Goal: Task Accomplishment & Management: Manage account settings

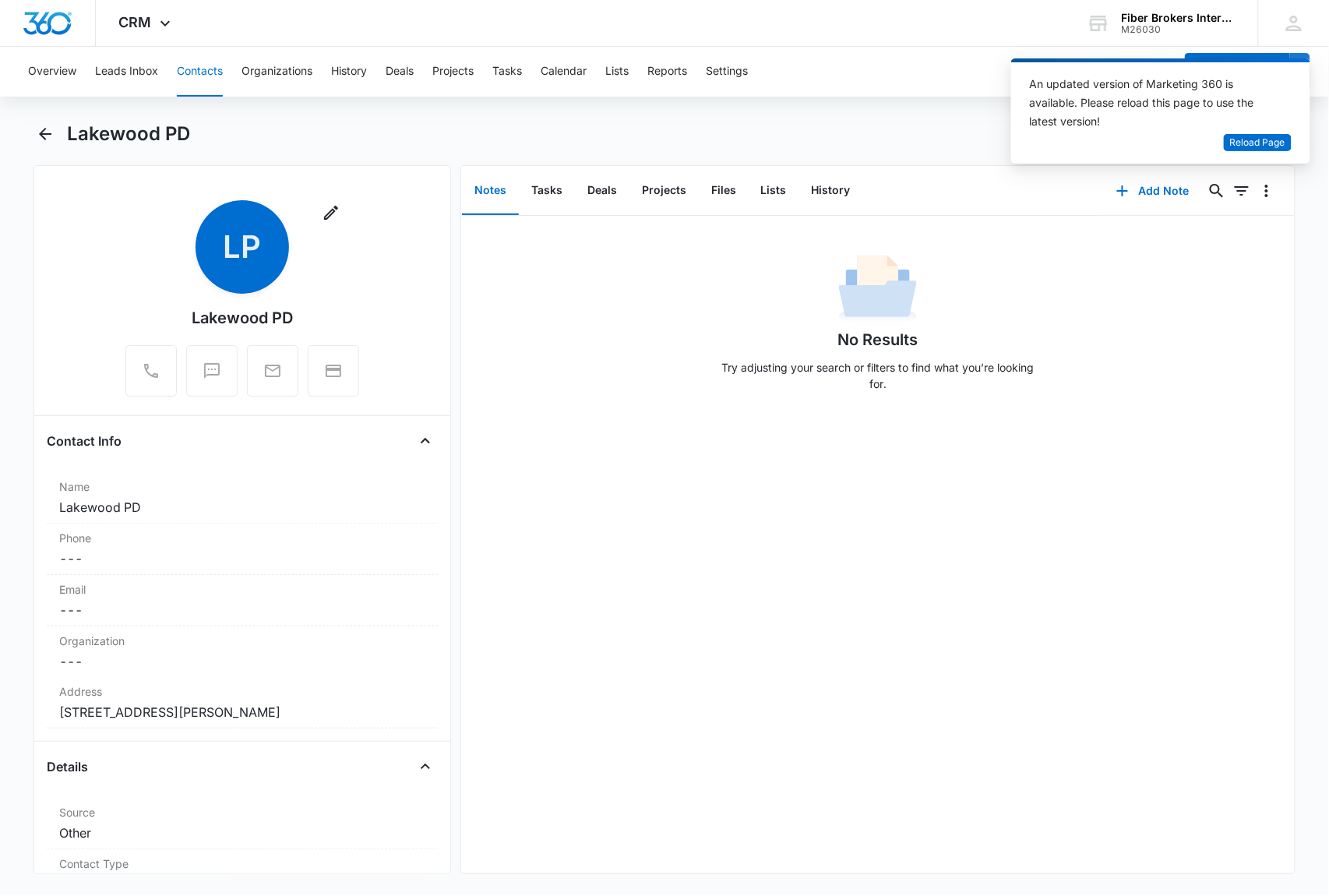
scroll to position [831, 0]
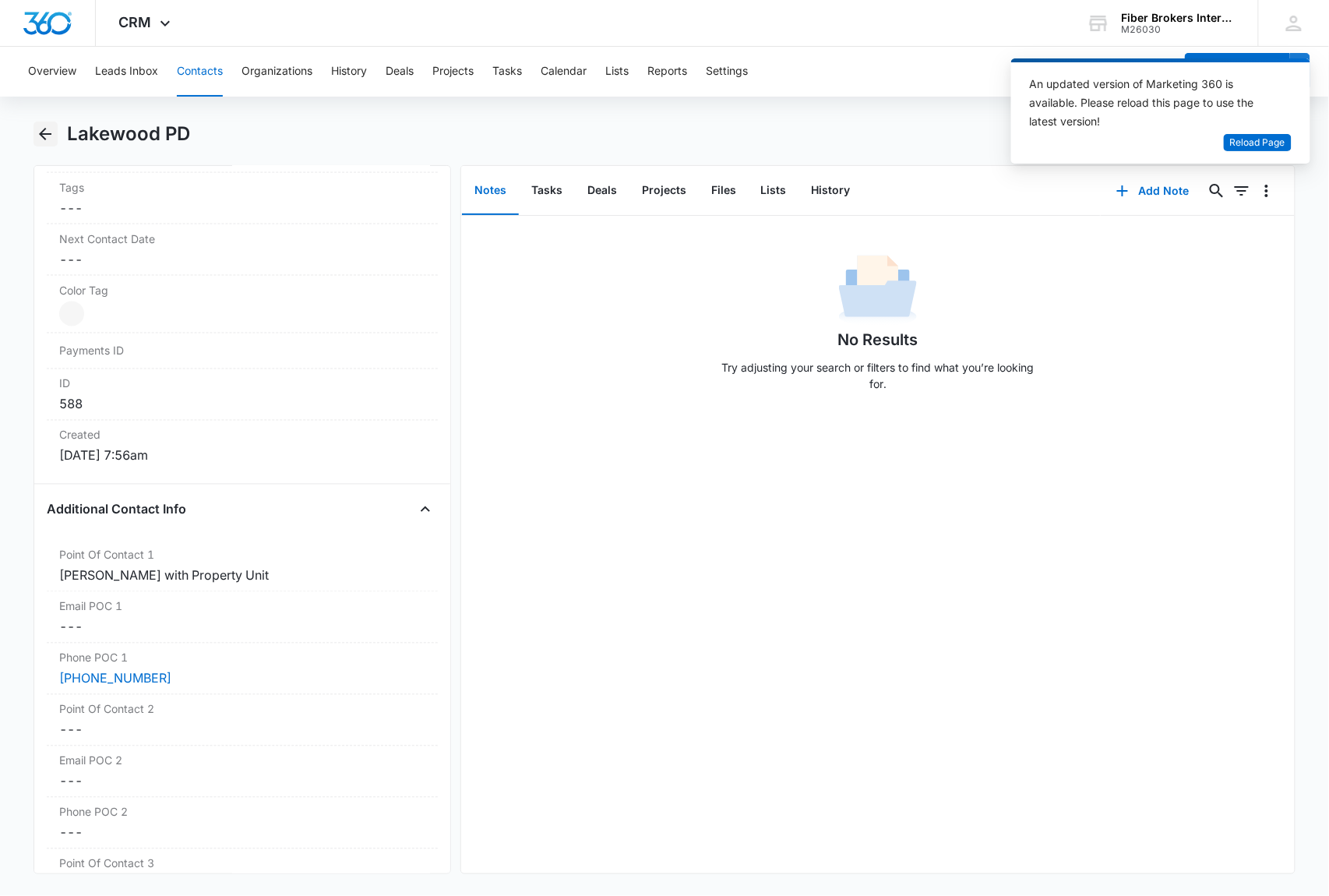
click at [50, 134] on icon "Back" at bounding box center [45, 133] width 12 height 12
click at [41, 131] on icon "Back" at bounding box center [45, 134] width 19 height 19
click at [421, 129] on div "Lakewood PD" at bounding box center [681, 134] width 1229 height 25
click at [41, 131] on icon "Back" at bounding box center [45, 134] width 19 height 19
click at [47, 131] on icon "Back" at bounding box center [45, 134] width 19 height 19
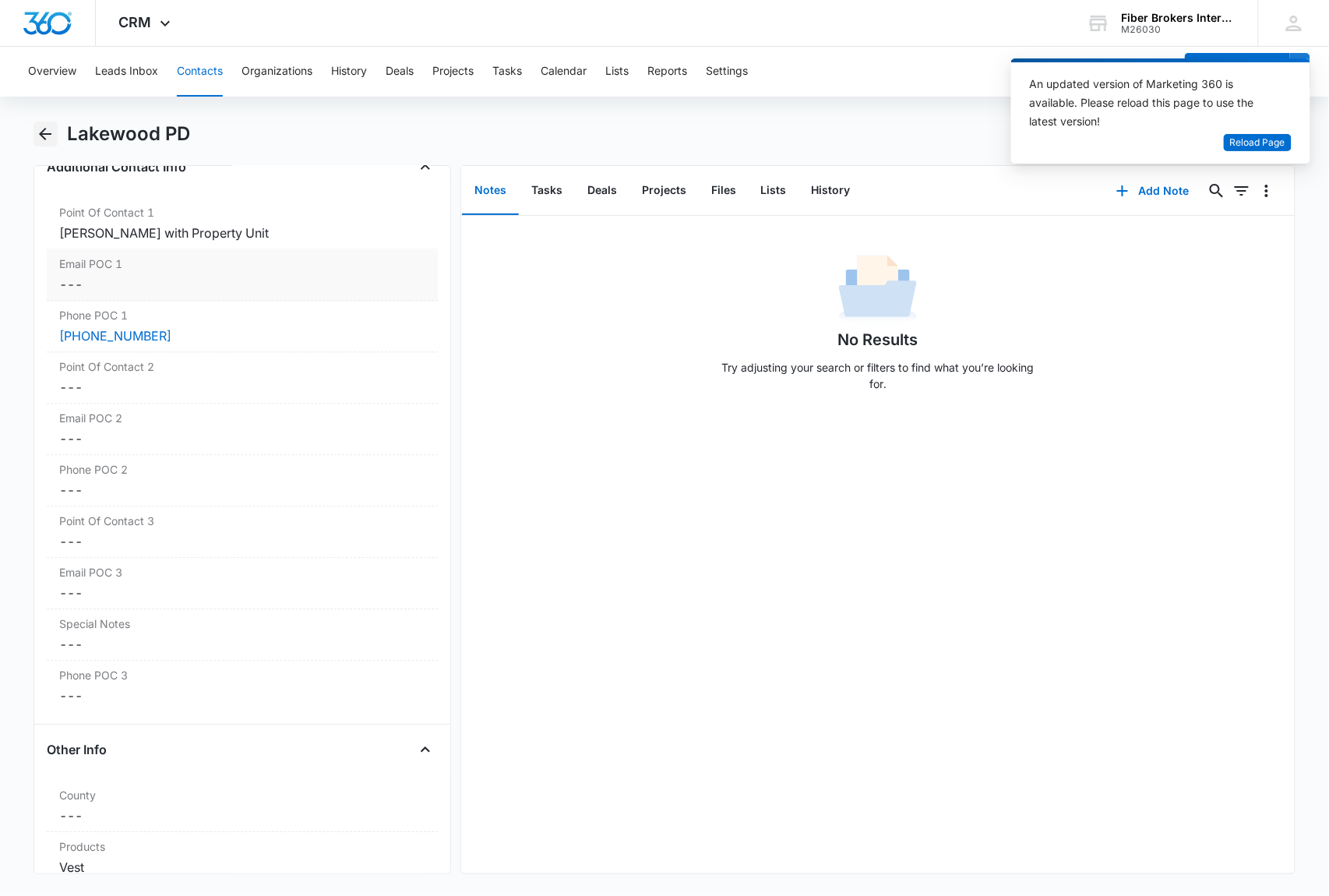
scroll to position [1132, 0]
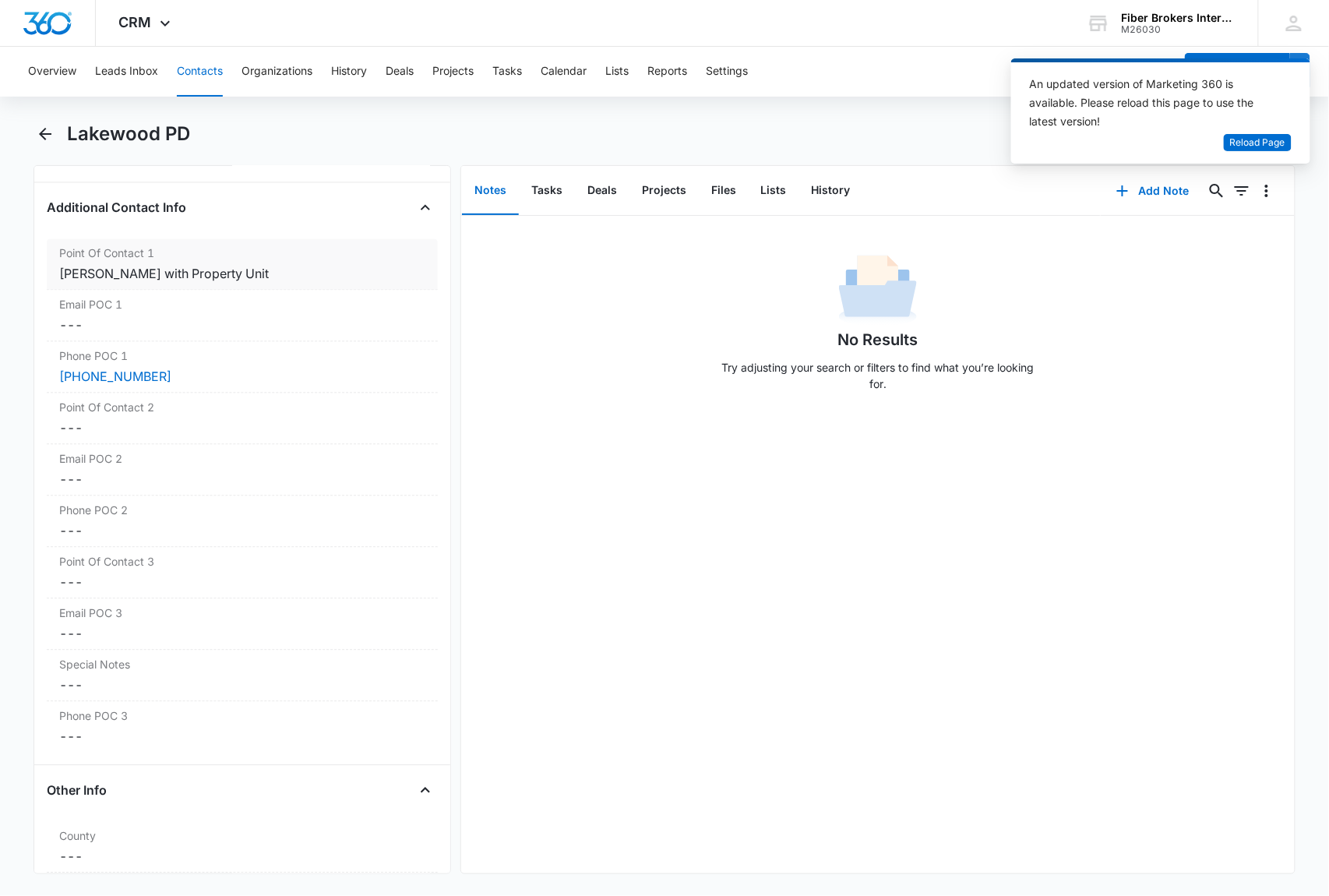
click at [234, 278] on div "[PERSON_NAME] with Property Unit" at bounding box center [242, 274] width 366 height 19
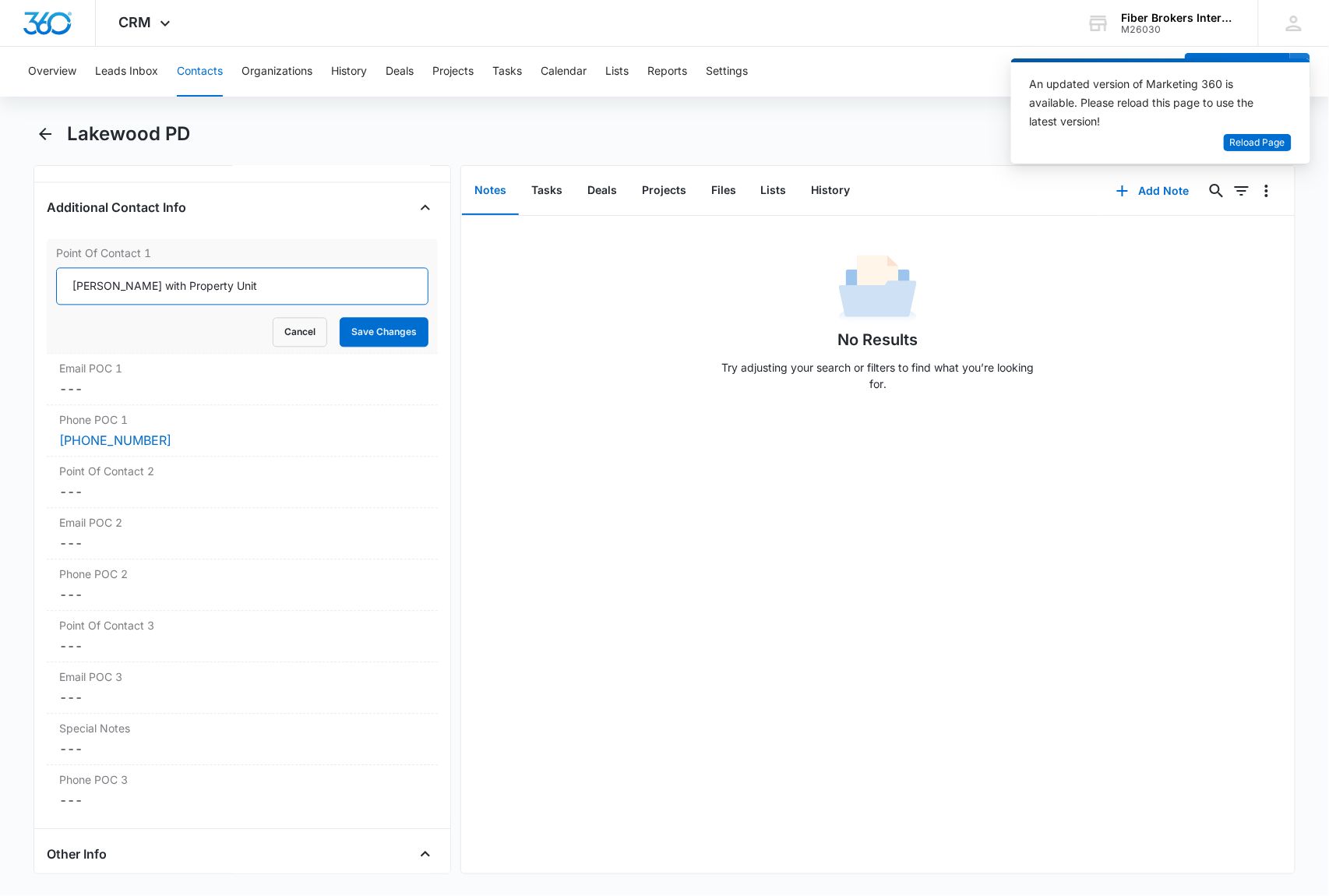
drag, startPoint x: 216, startPoint y: 295, endPoint x: 47, endPoint y: 297, distance: 169.0
click at [47, 297] on div "Point Of Contact 1 [PERSON_NAME] with Property Unit Cancel Save Changes" at bounding box center [242, 296] width 391 height 115
paste input "[PERSON_NAME]"
type input "[PERSON_NAME]"
click at [375, 337] on button "Save Changes" at bounding box center [384, 332] width 89 height 29
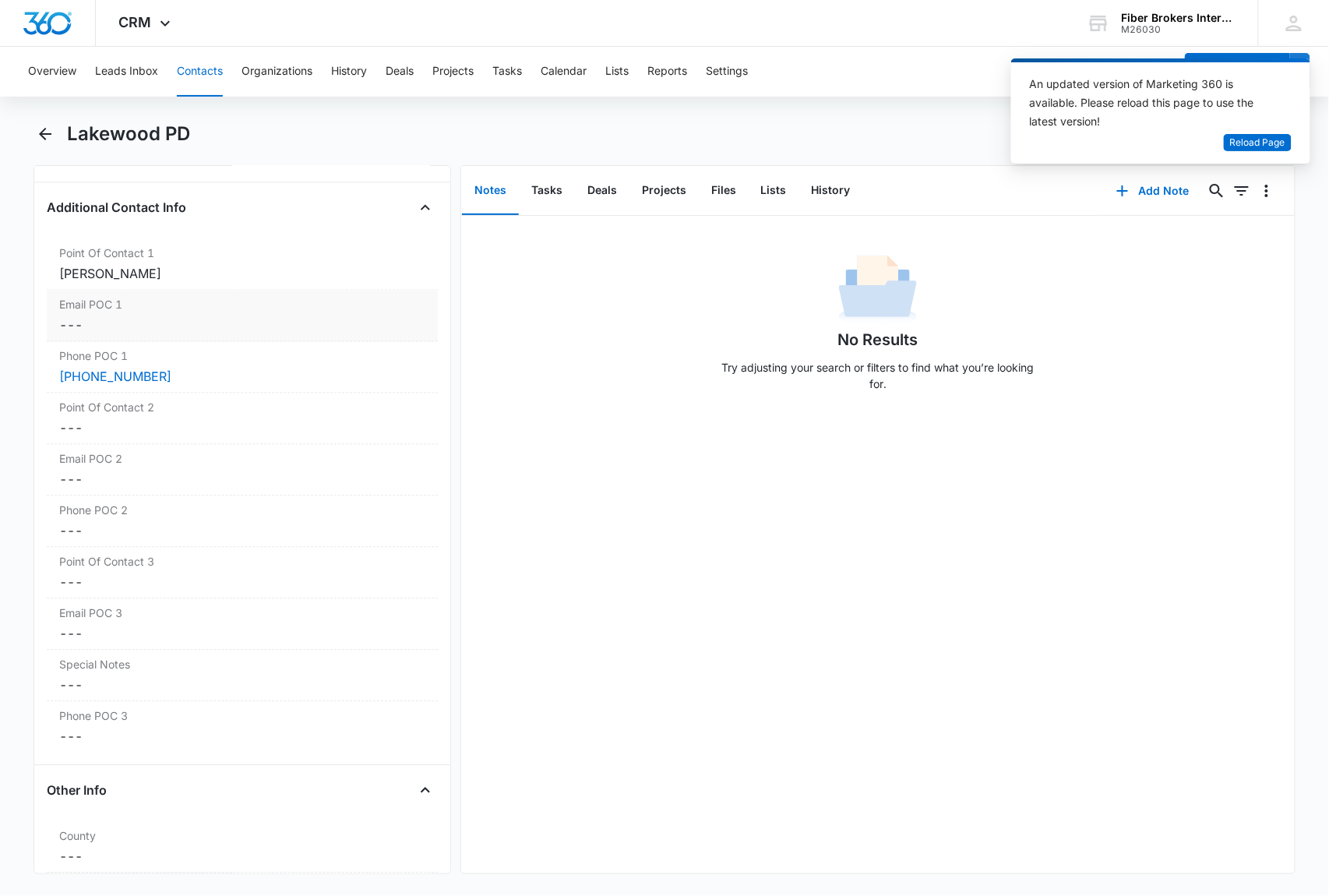
click at [100, 325] on dd "Cancel Save Changes ---" at bounding box center [242, 325] width 366 height 19
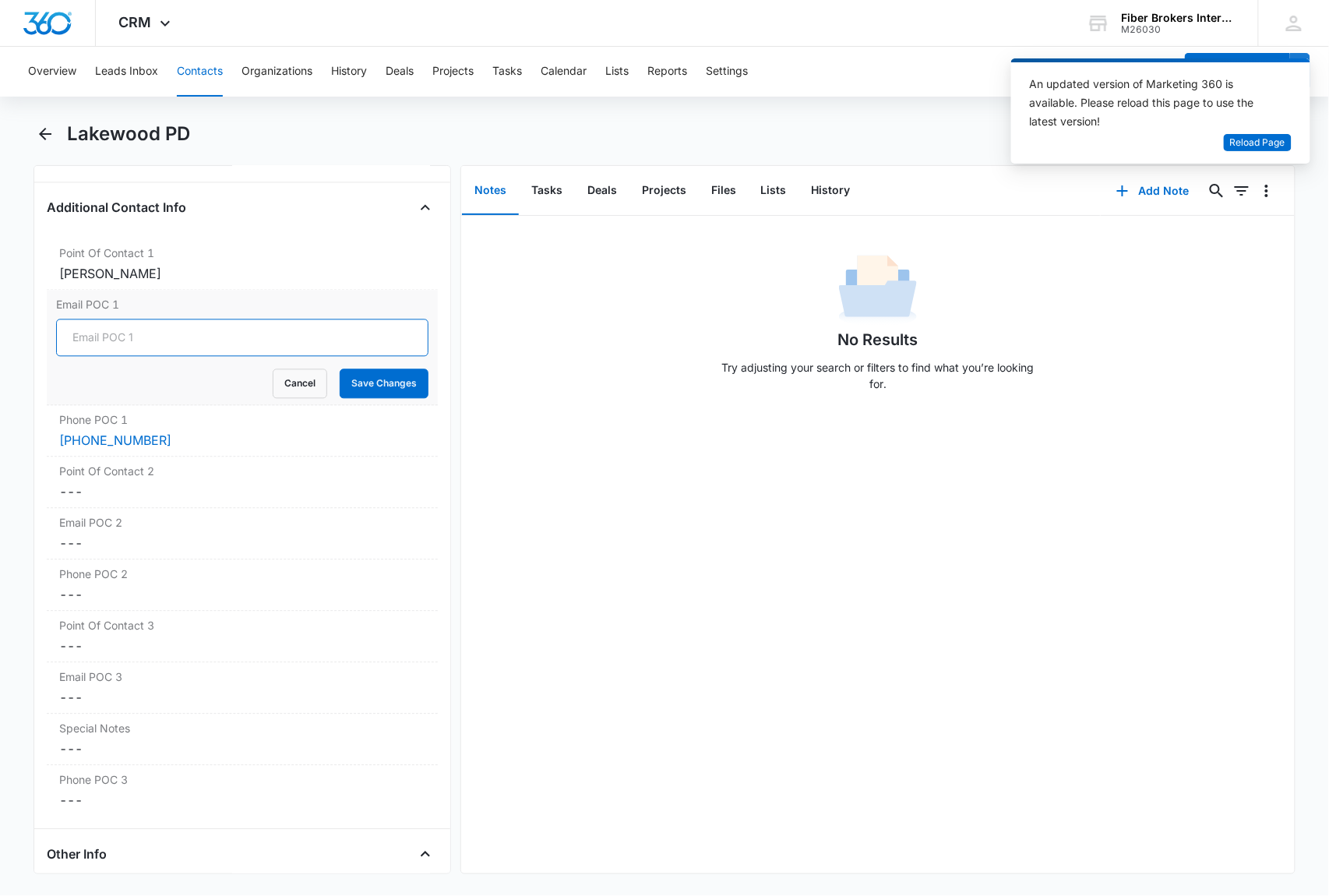
click at [83, 341] on input "Email POC 1" at bounding box center [243, 338] width 372 height 38
paste input "[EMAIL_ADDRESS][DOMAIN_NAME]"
type input "[EMAIL_ADDRESS][DOMAIN_NAME]"
click at [372, 393] on button "Save Changes" at bounding box center [384, 384] width 89 height 29
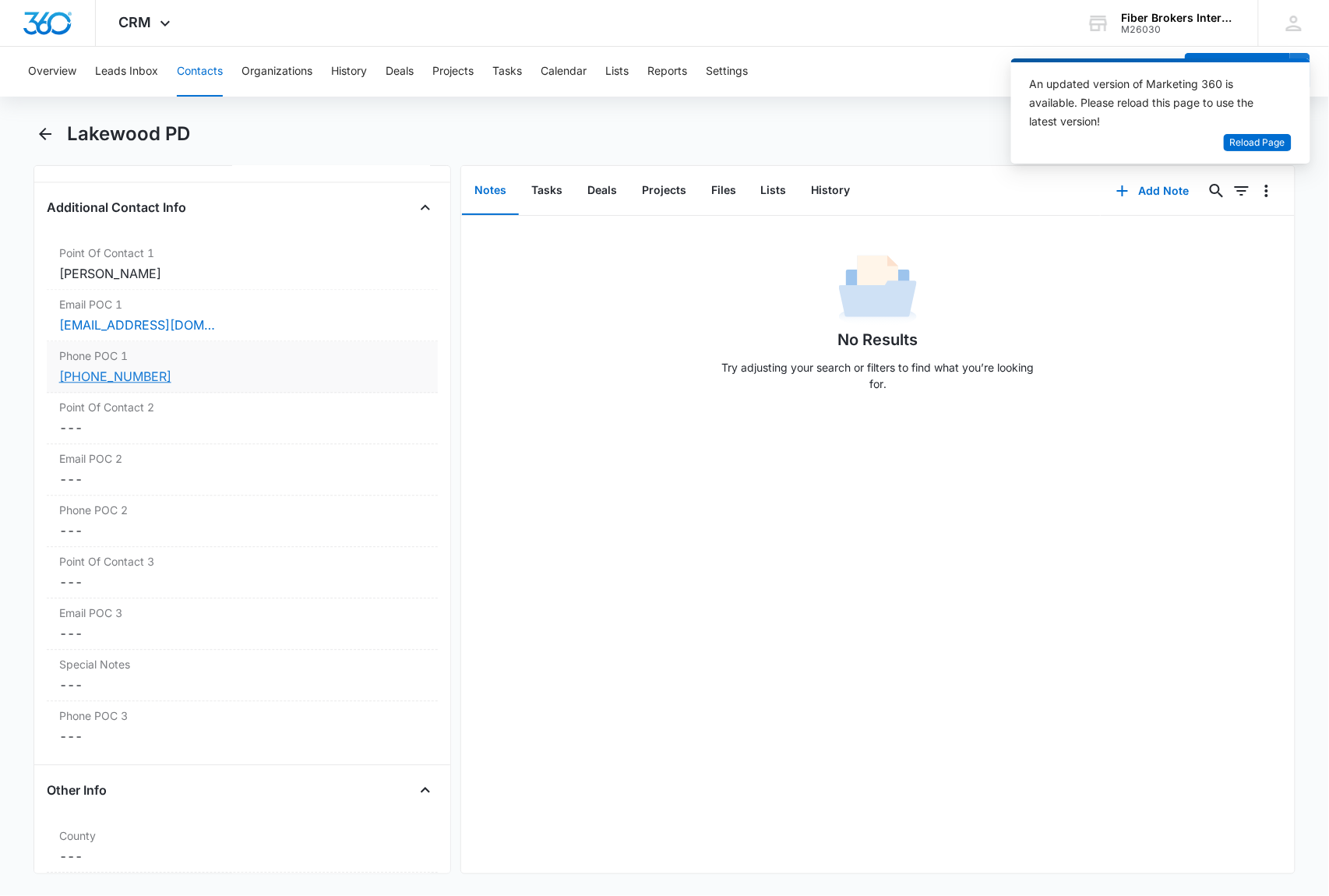
click at [110, 381] on link "[PHONE_NUMBER]" at bounding box center [114, 377] width 112 height 19
click at [212, 375] on div "[PHONE_NUMBER]" at bounding box center [242, 377] width 366 height 19
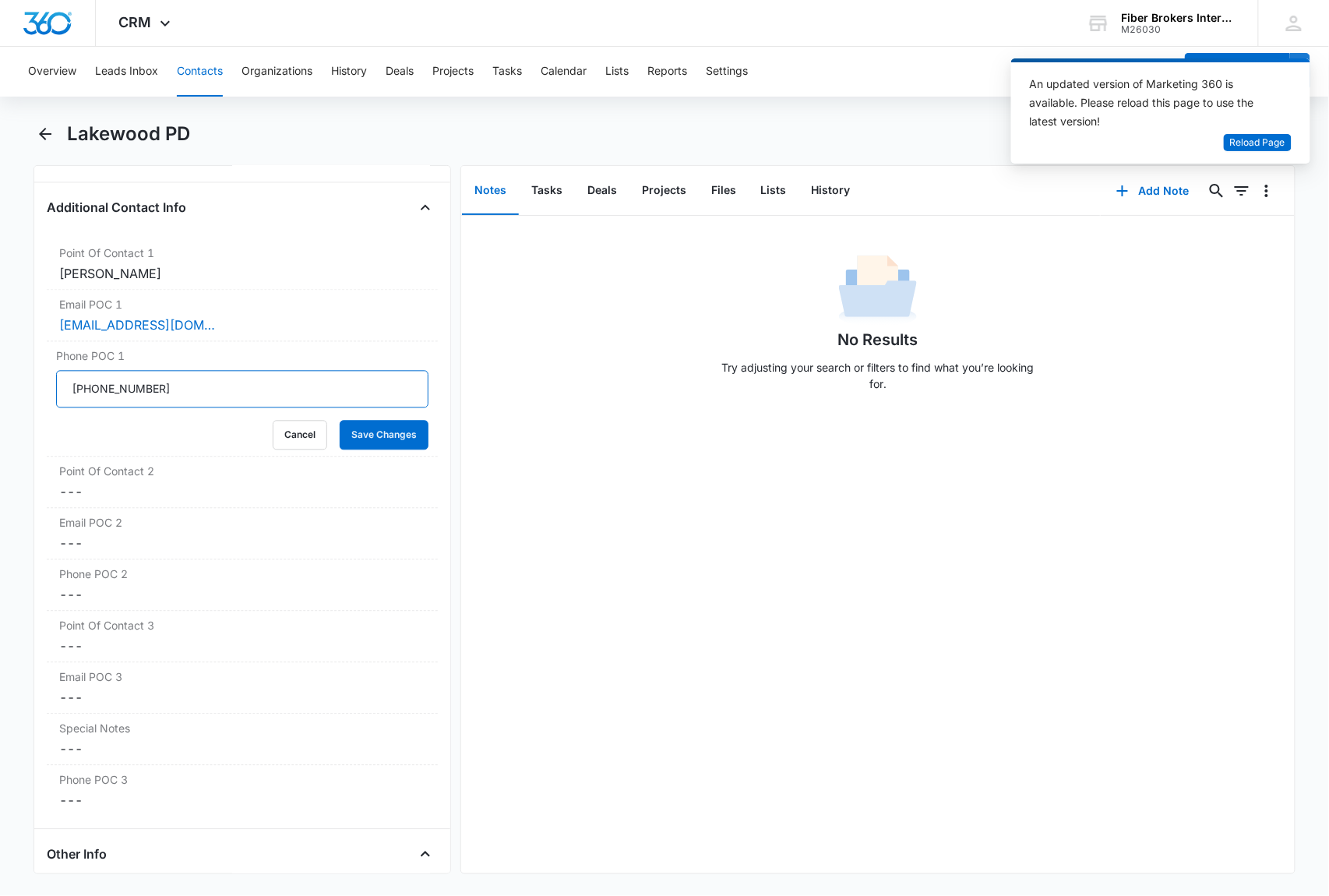
drag, startPoint x: 178, startPoint y: 394, endPoint x: 0, endPoint y: 395, distance: 178.0
click at [0, 395] on main "Lakewood PD Remove LP Lakewood PD Contact Info Name Cancel Save Changes [GEOGRA…" at bounding box center [664, 507] width 1329 height 771
paste input "[PHONE_NUMBER]"
type input "[PHONE_NUMBER]"
click at [360, 439] on button "Save Changes" at bounding box center [384, 435] width 89 height 29
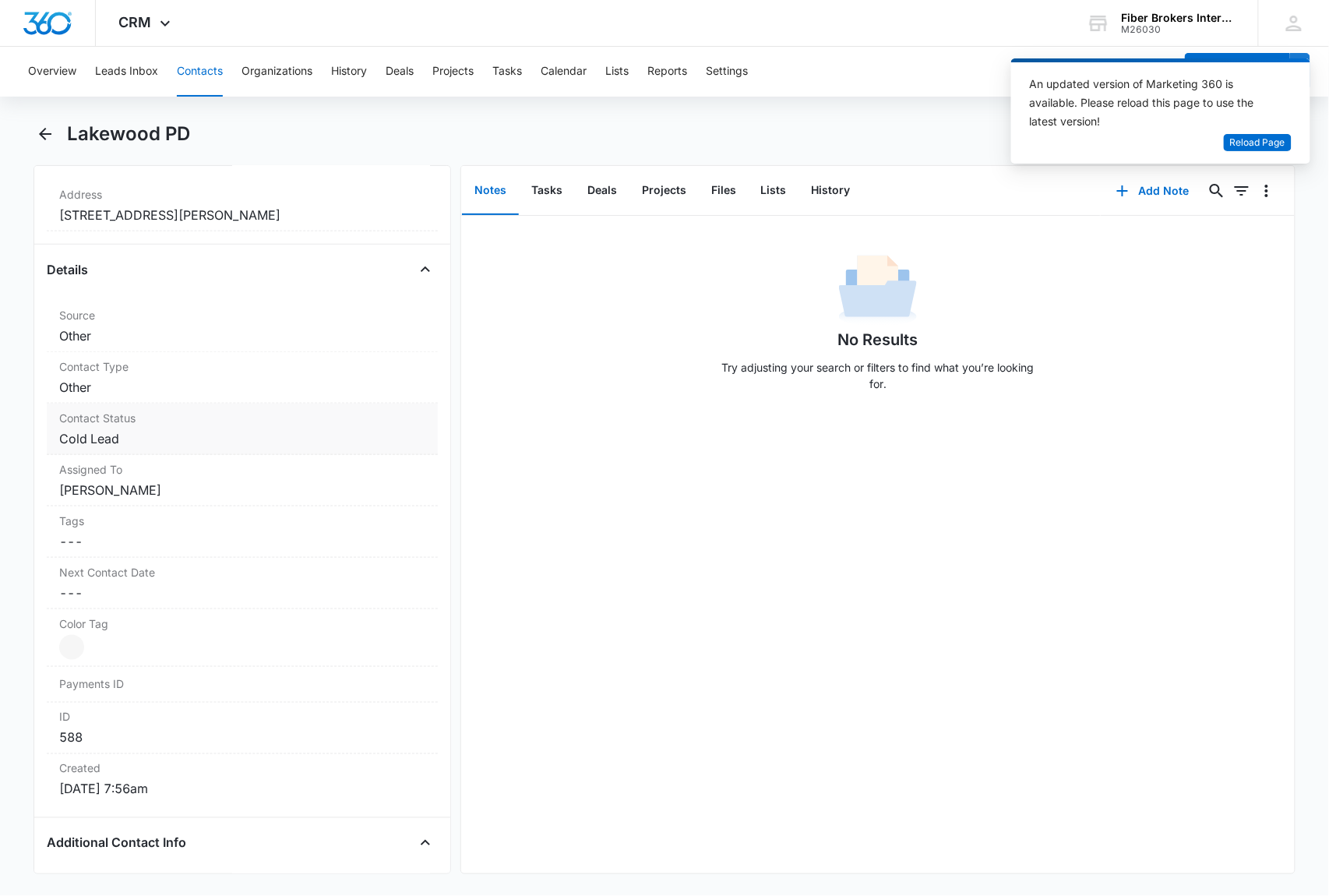
scroll to position [405, 0]
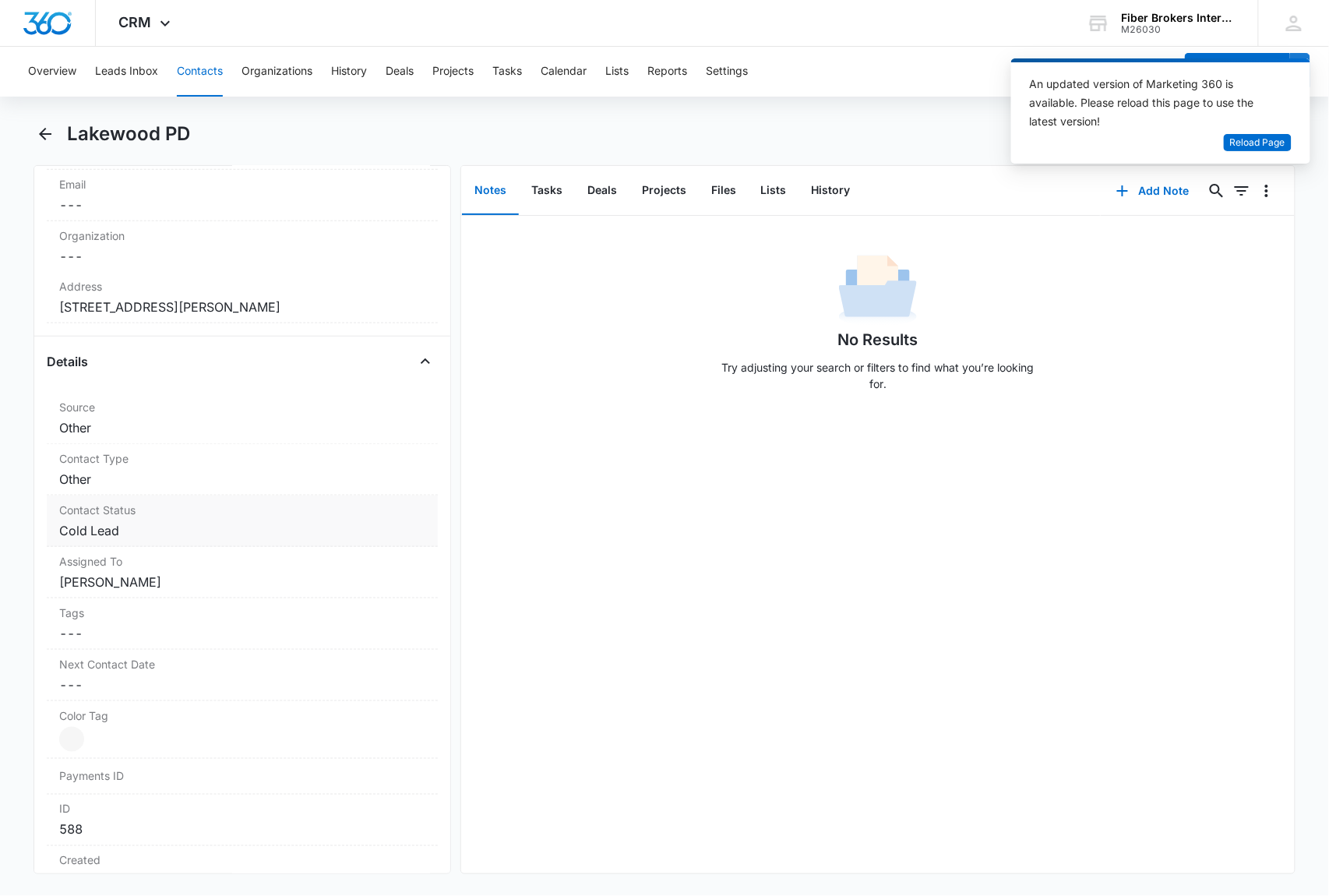
click at [175, 533] on dd "Cancel Save Changes Cold Lead" at bounding box center [242, 530] width 366 height 19
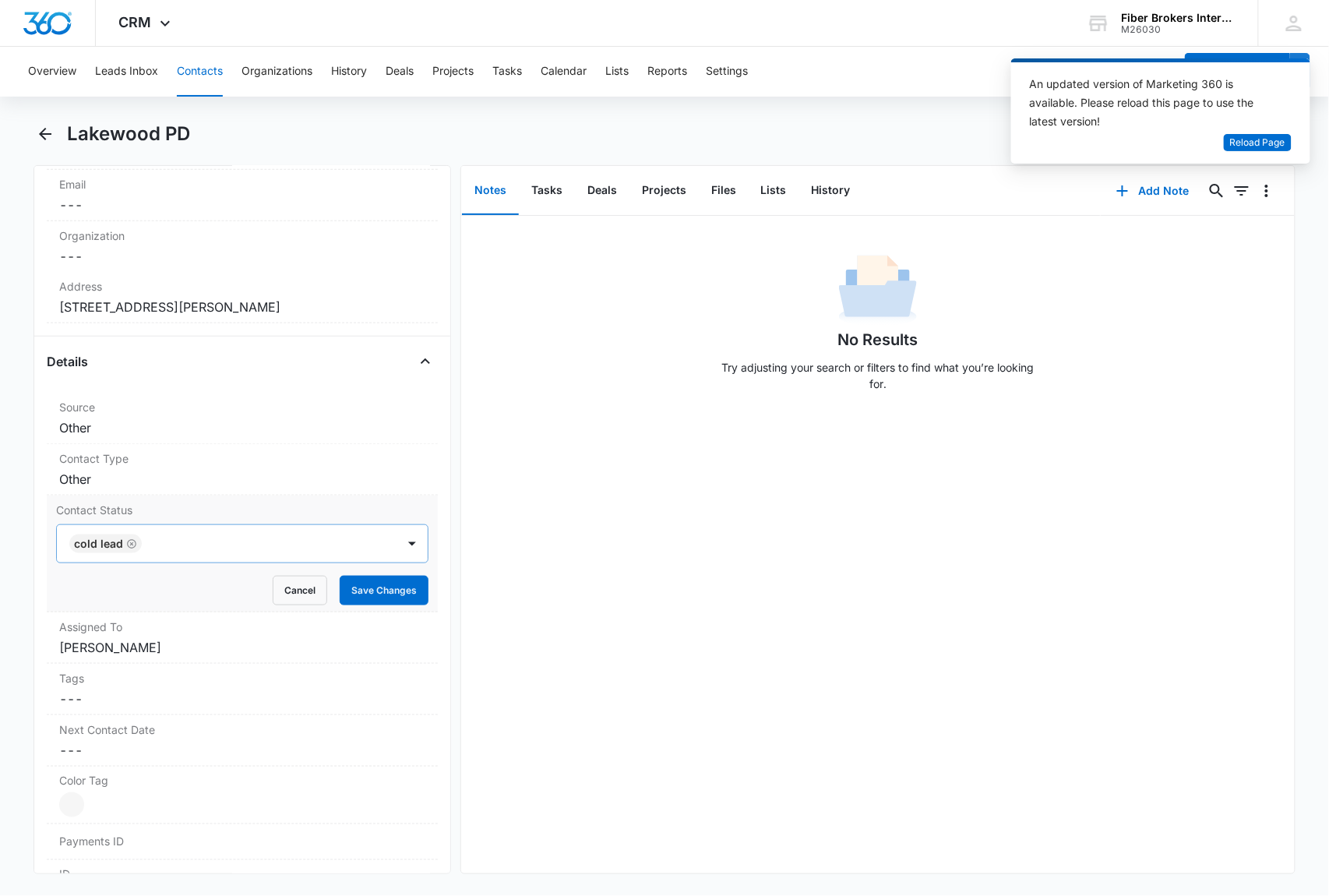
click at [131, 547] on icon "Remove Cold Lead" at bounding box center [131, 543] width 9 height 9
click at [154, 546] on div at bounding box center [224, 543] width 305 height 22
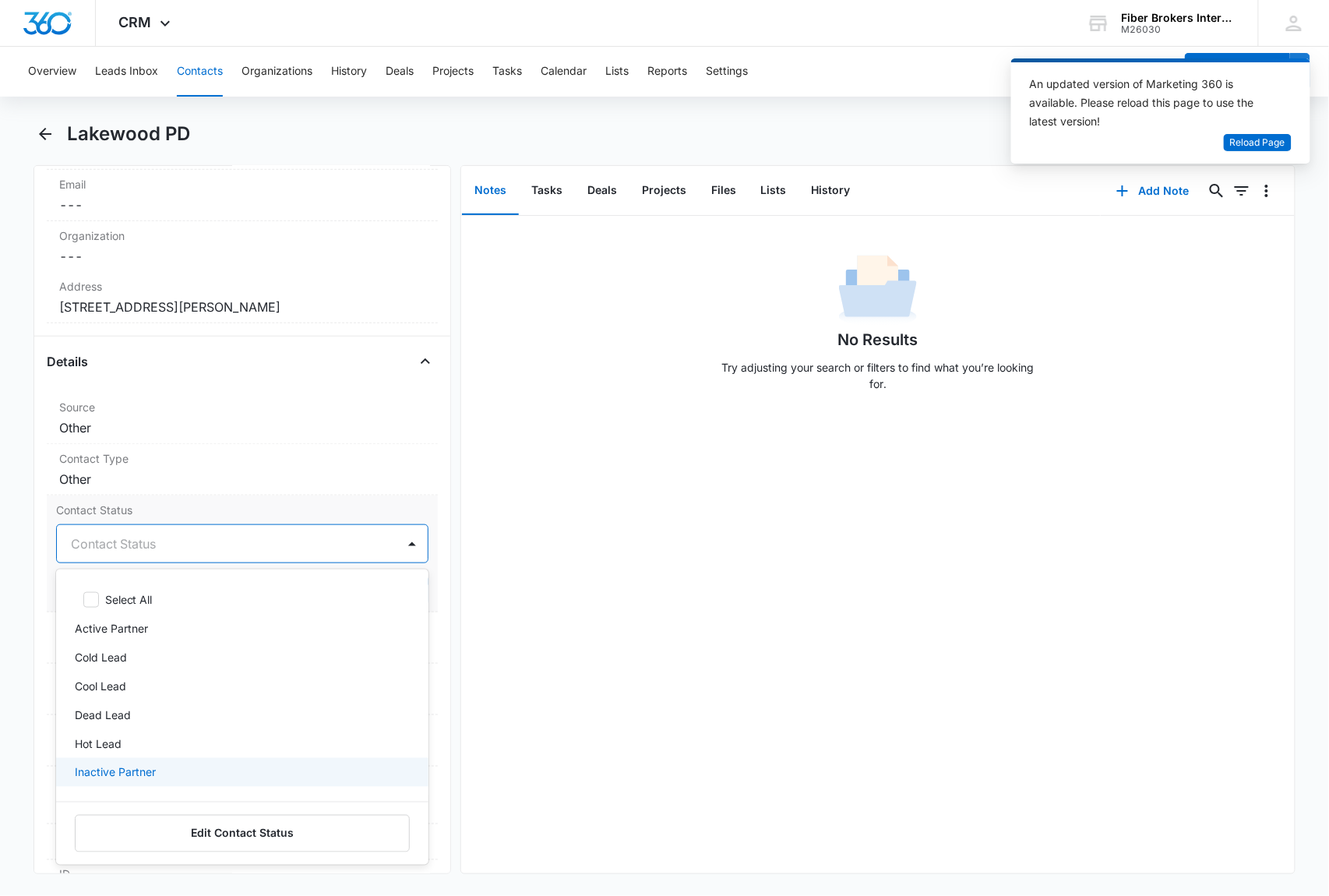
scroll to position [51, 0]
click at [126, 781] on p "Warm Lead" at bounding box center [105, 778] width 59 height 16
click at [172, 506] on label "Contact Status" at bounding box center [243, 510] width 372 height 16
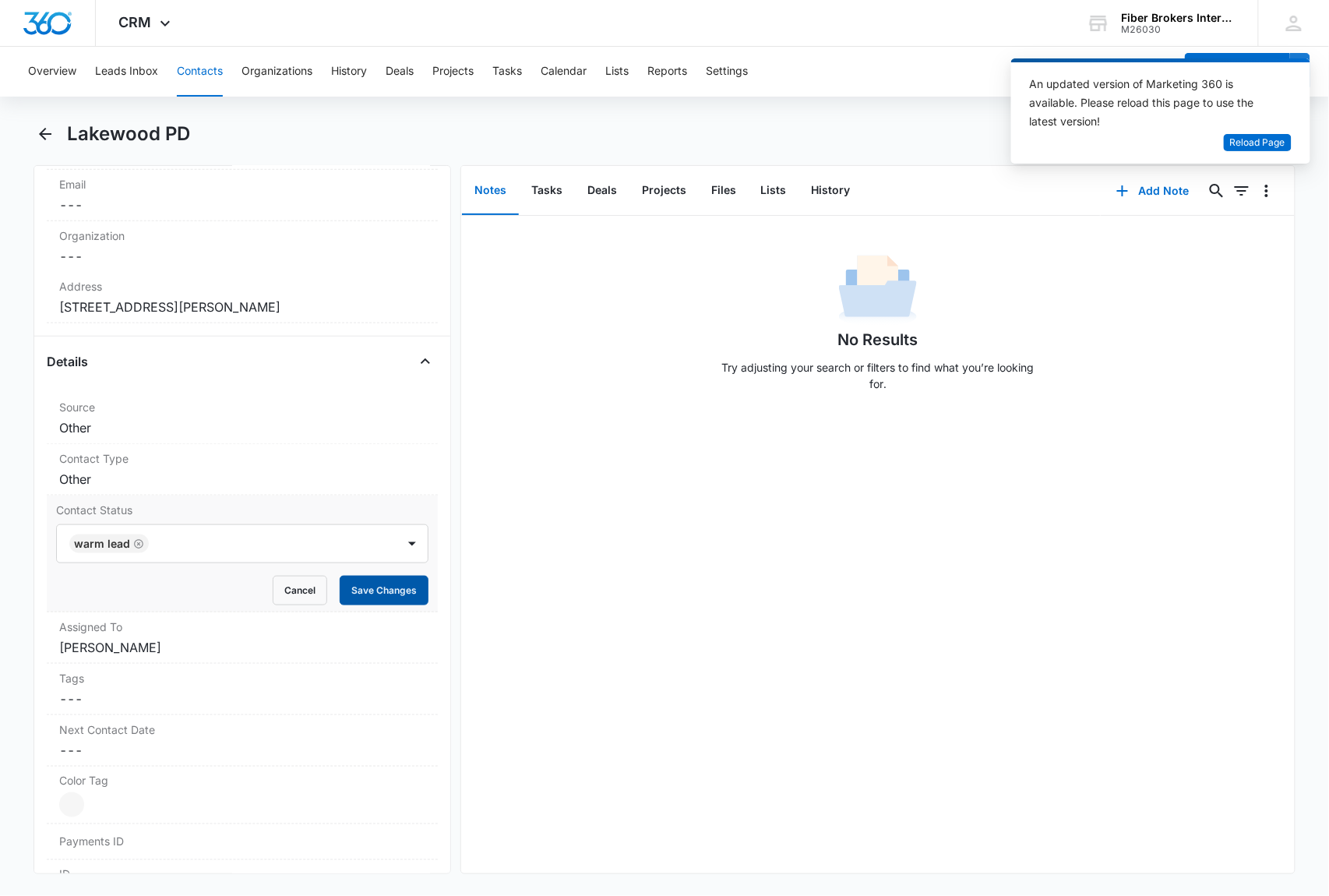
click at [379, 594] on button "Save Changes" at bounding box center [384, 591] width 89 height 29
click at [135, 478] on dd "Cancel Save Changes Other" at bounding box center [242, 479] width 366 height 19
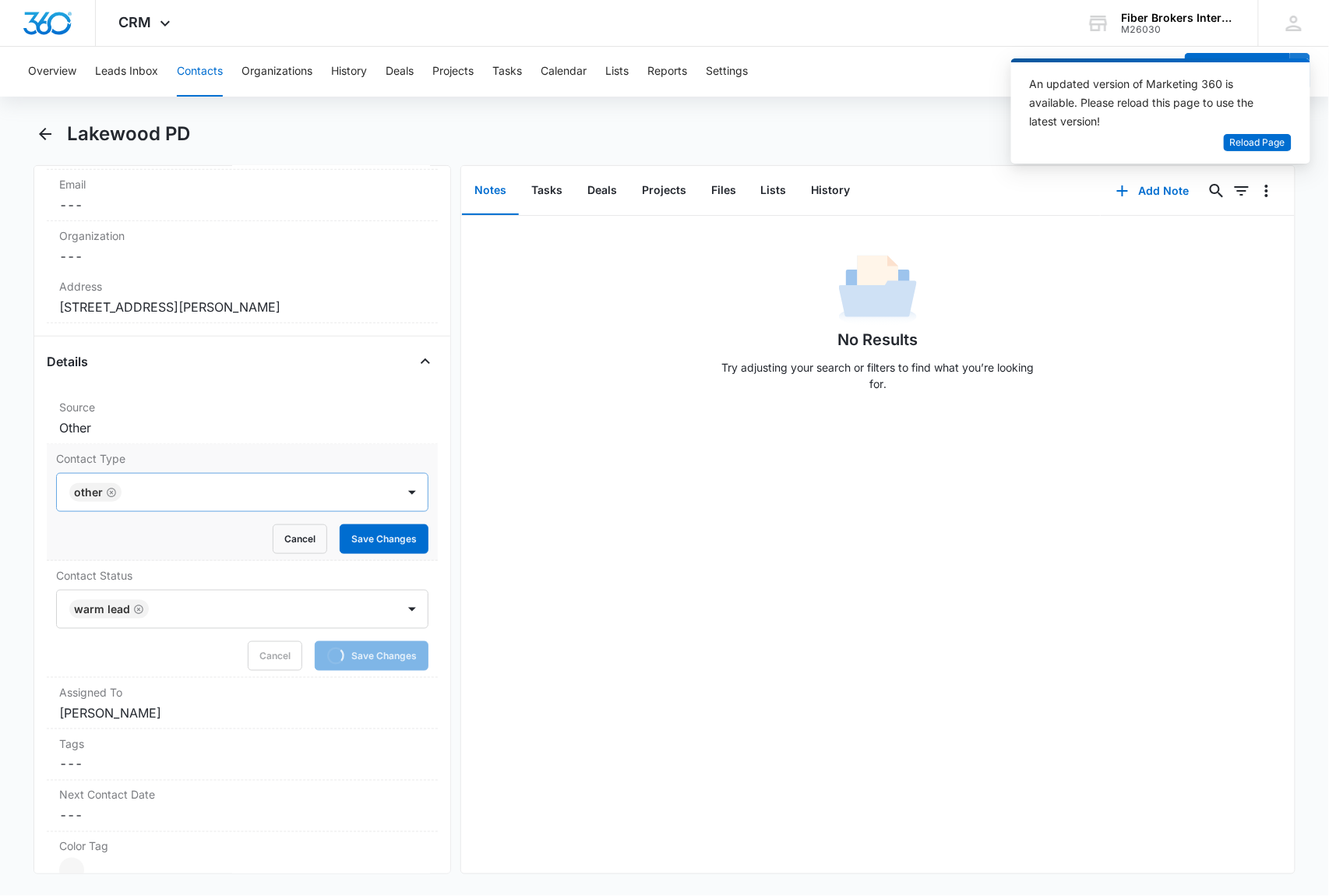
click at [112, 497] on icon "Remove Other" at bounding box center [111, 493] width 11 height 11
click at [118, 494] on div at bounding box center [224, 492] width 305 height 22
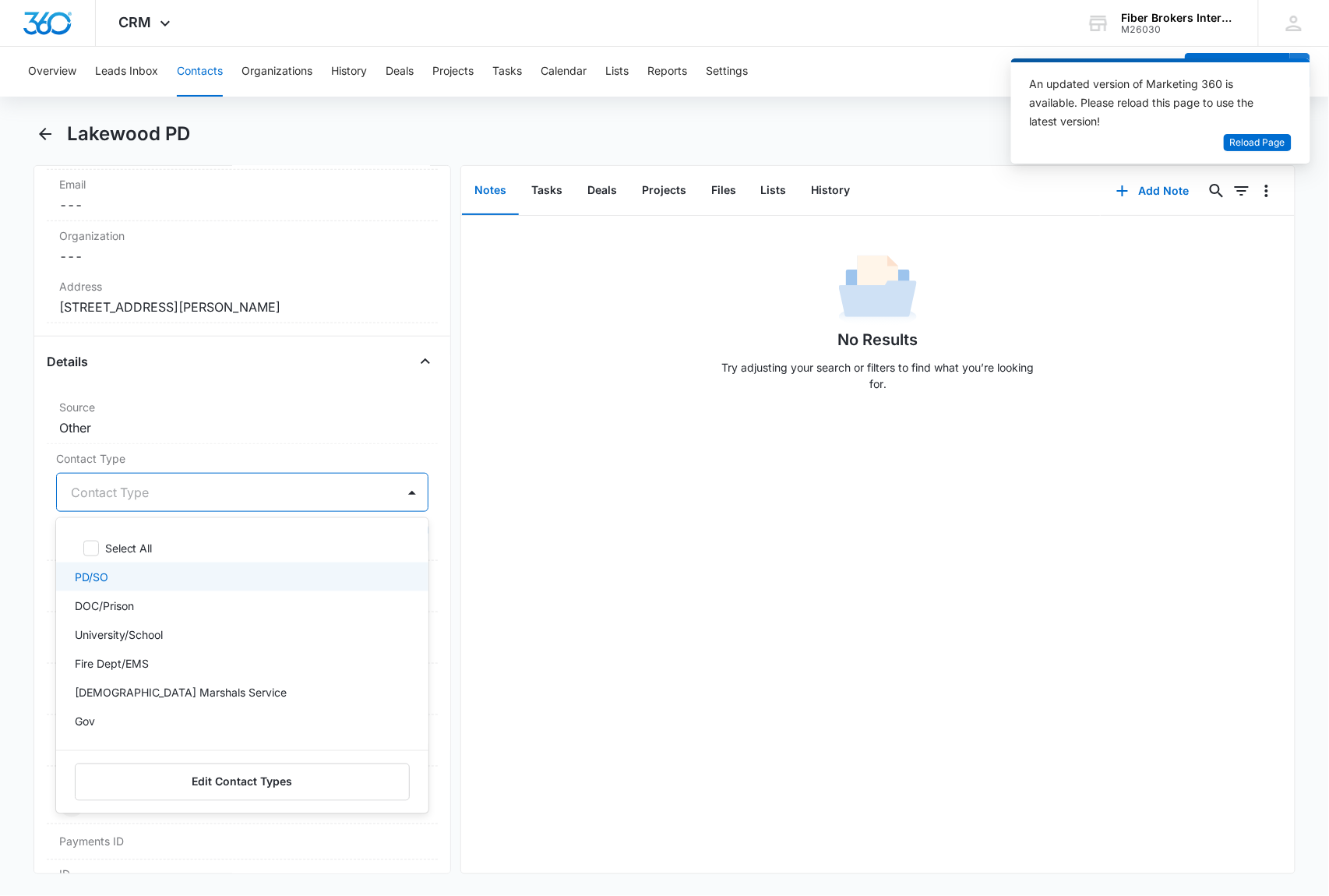
click at [117, 585] on div "PD/SO" at bounding box center [241, 577] width 332 height 16
click at [154, 461] on label "Contact Type" at bounding box center [243, 458] width 372 height 16
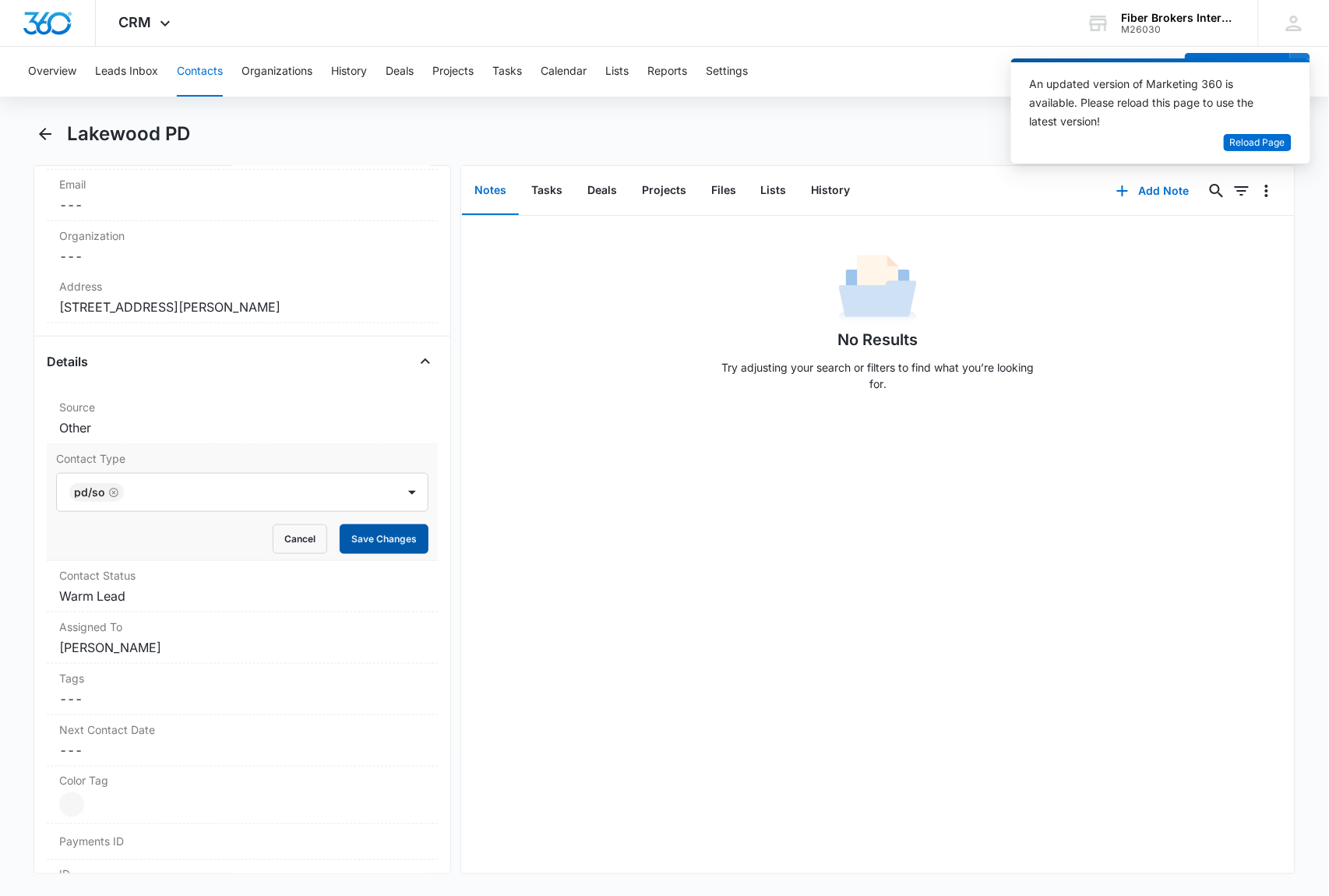
click at [376, 541] on button "Save Changes" at bounding box center [384, 539] width 89 height 29
click at [156, 426] on dd "Cancel Save Changes Other" at bounding box center [242, 427] width 366 height 19
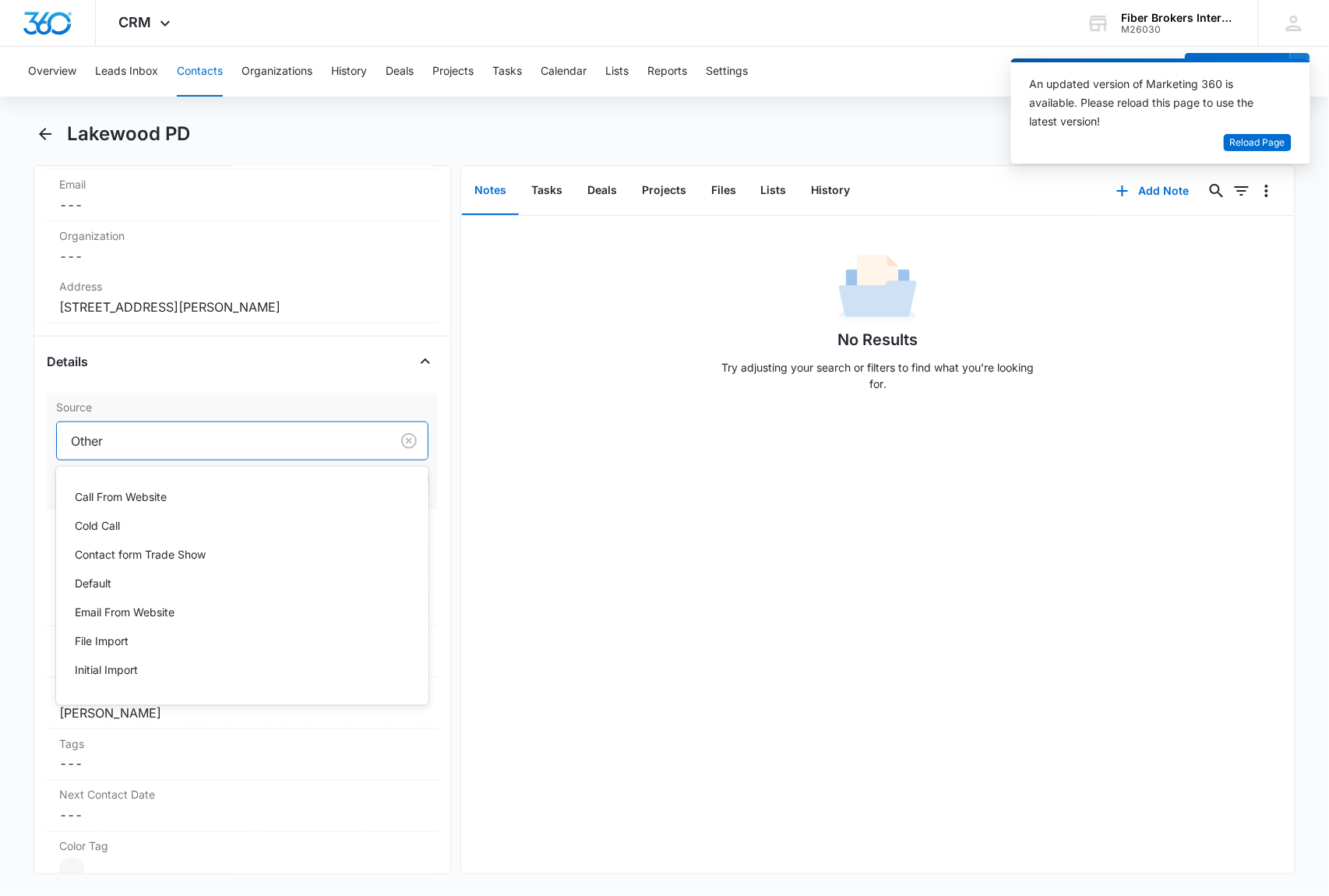
scroll to position [62, 0]
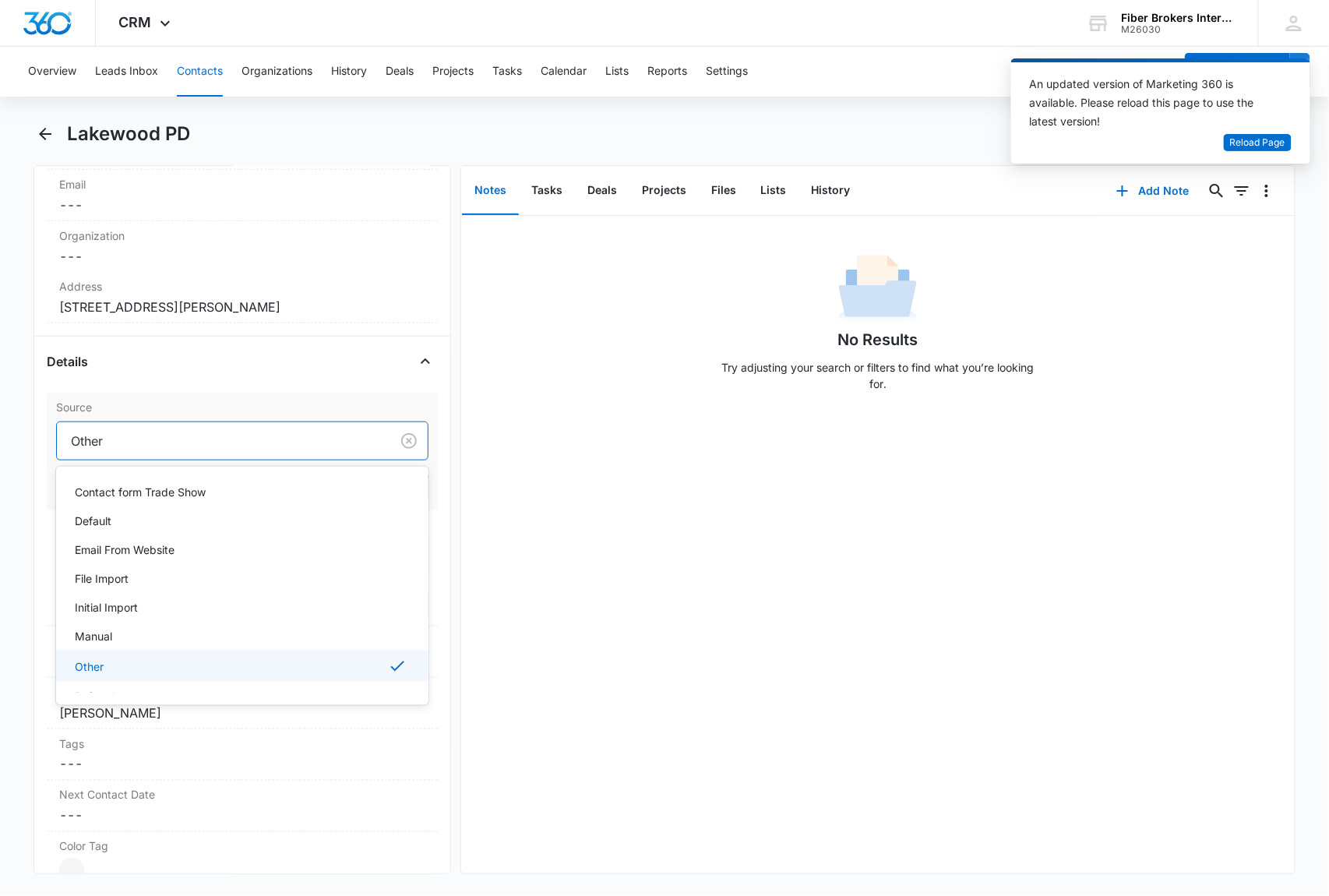
click at [110, 438] on div at bounding box center [221, 440] width 299 height 22
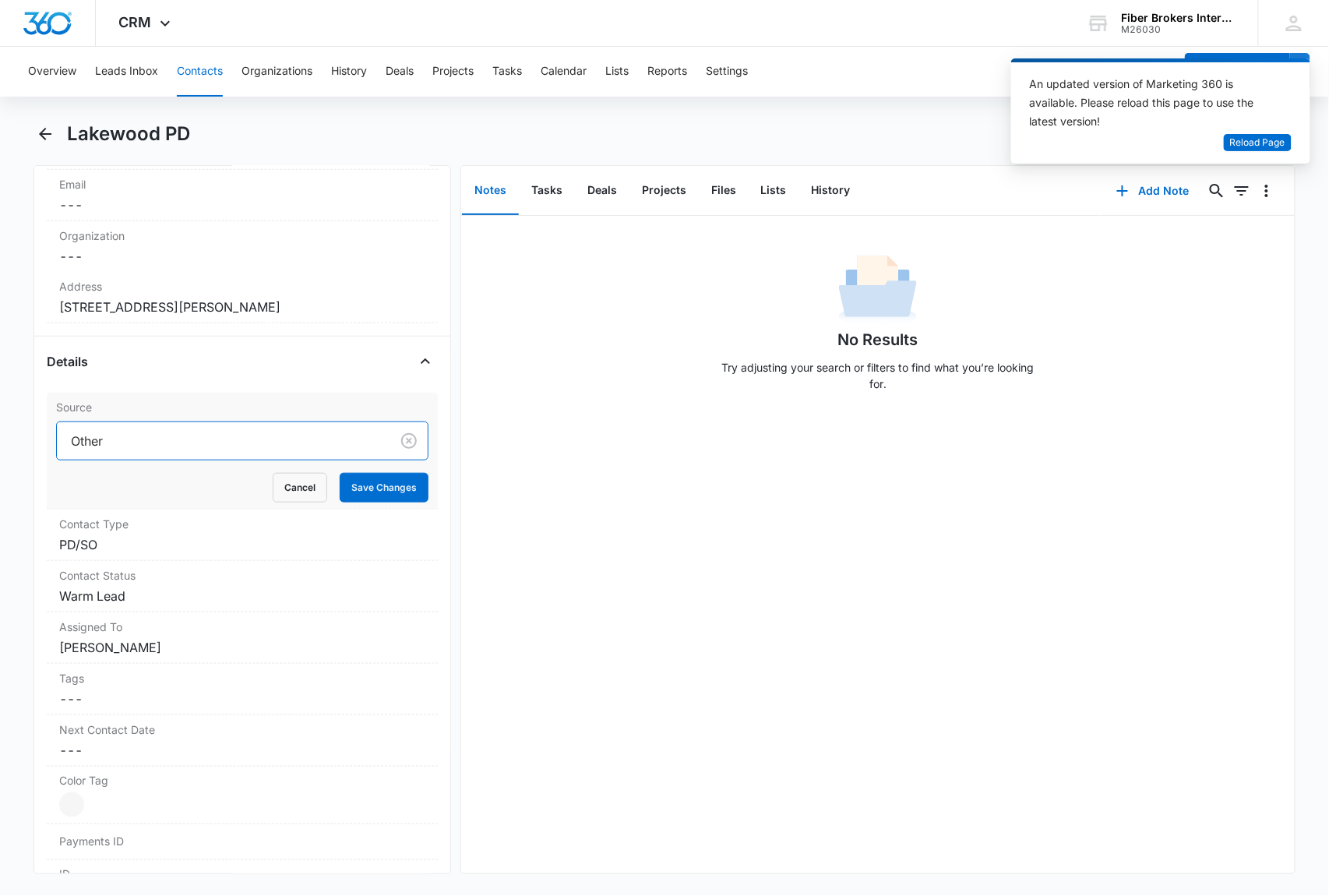
click at [104, 444] on div at bounding box center [221, 440] width 299 height 22
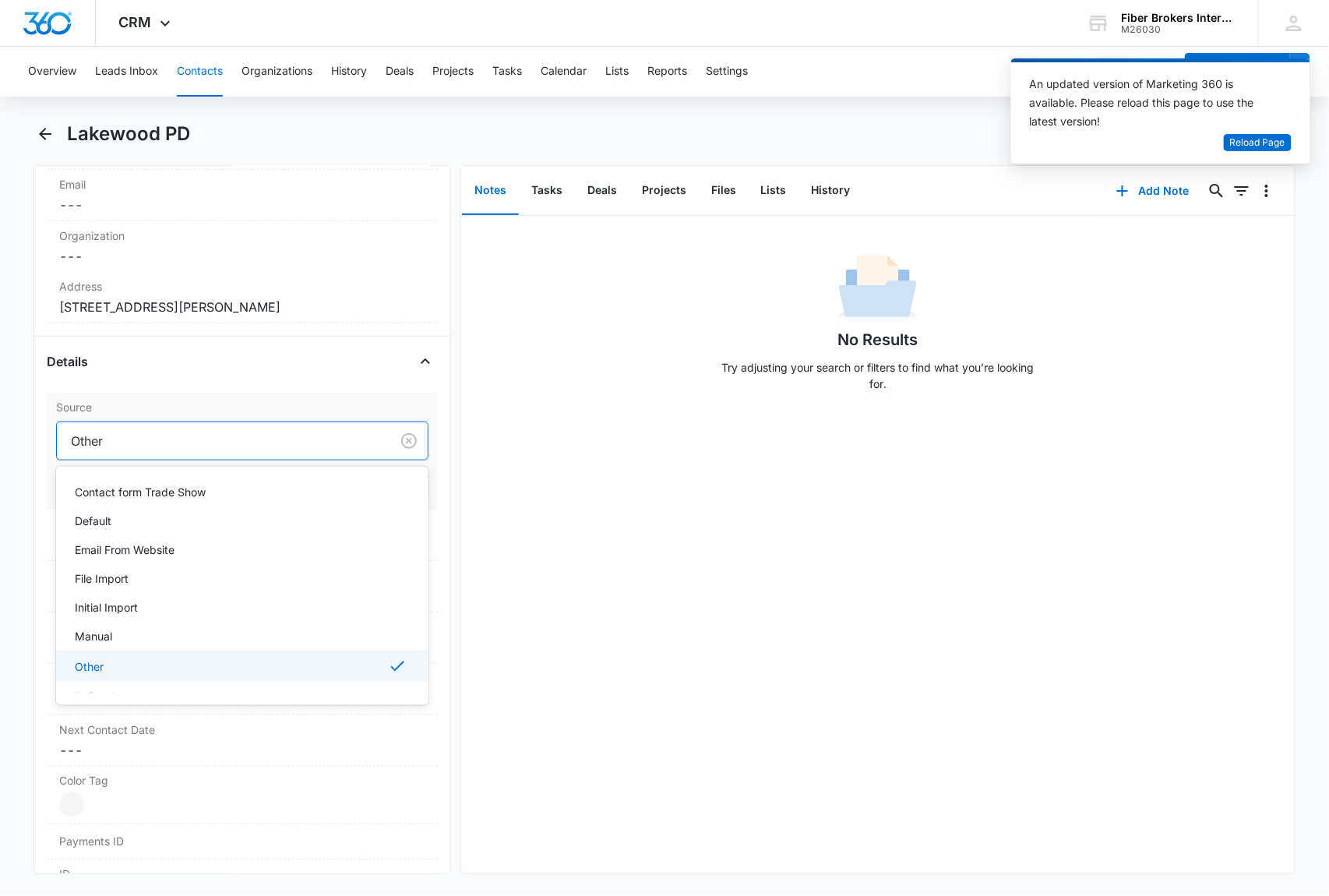
drag, startPoint x: 116, startPoint y: 444, endPoint x: 85, endPoint y: 449, distance: 31.4
click at [55, 438] on div "Source 11 results available. Use Up and Down to choose options, press Enter to …" at bounding box center [242, 451] width 391 height 117
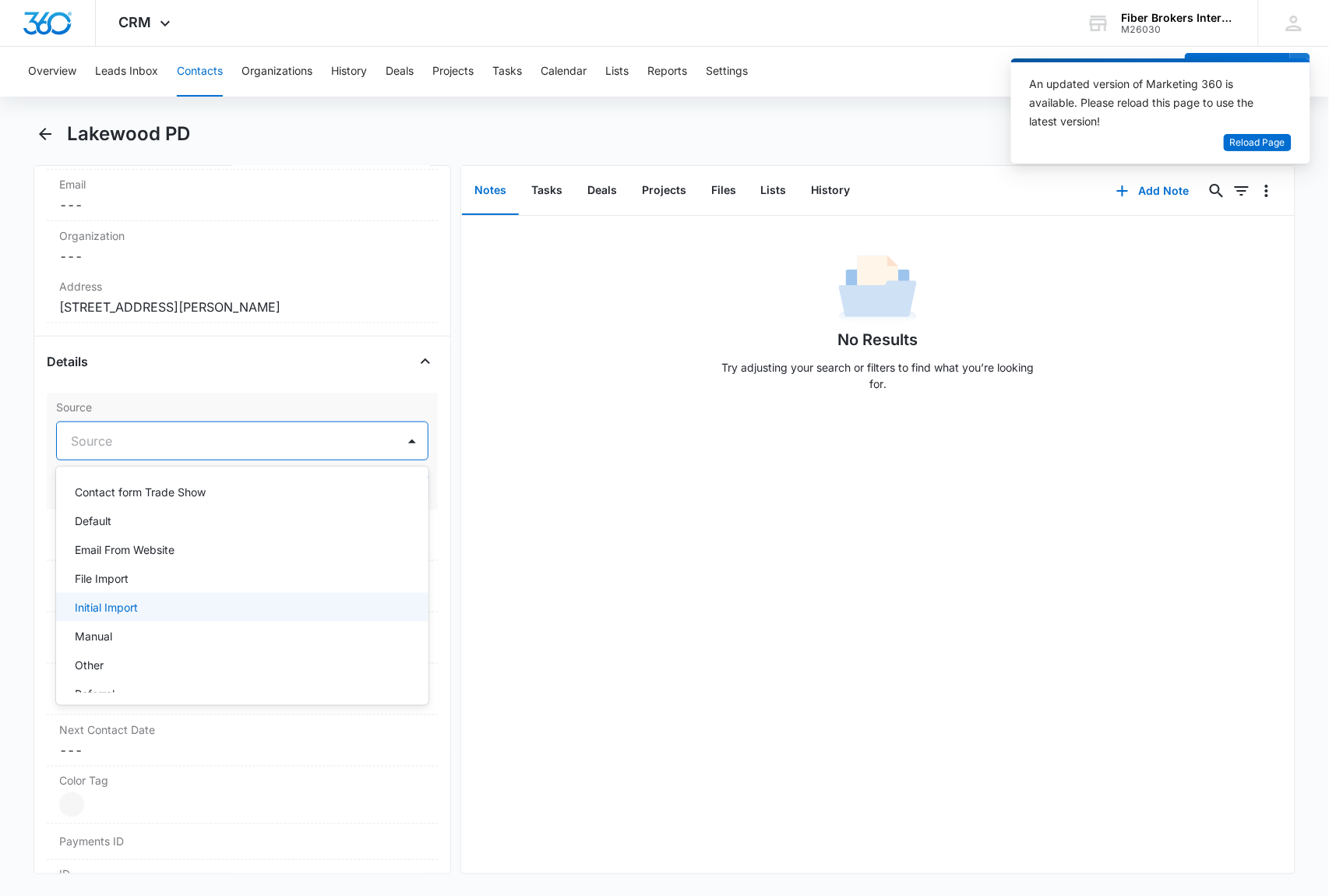
scroll to position [0, 0]
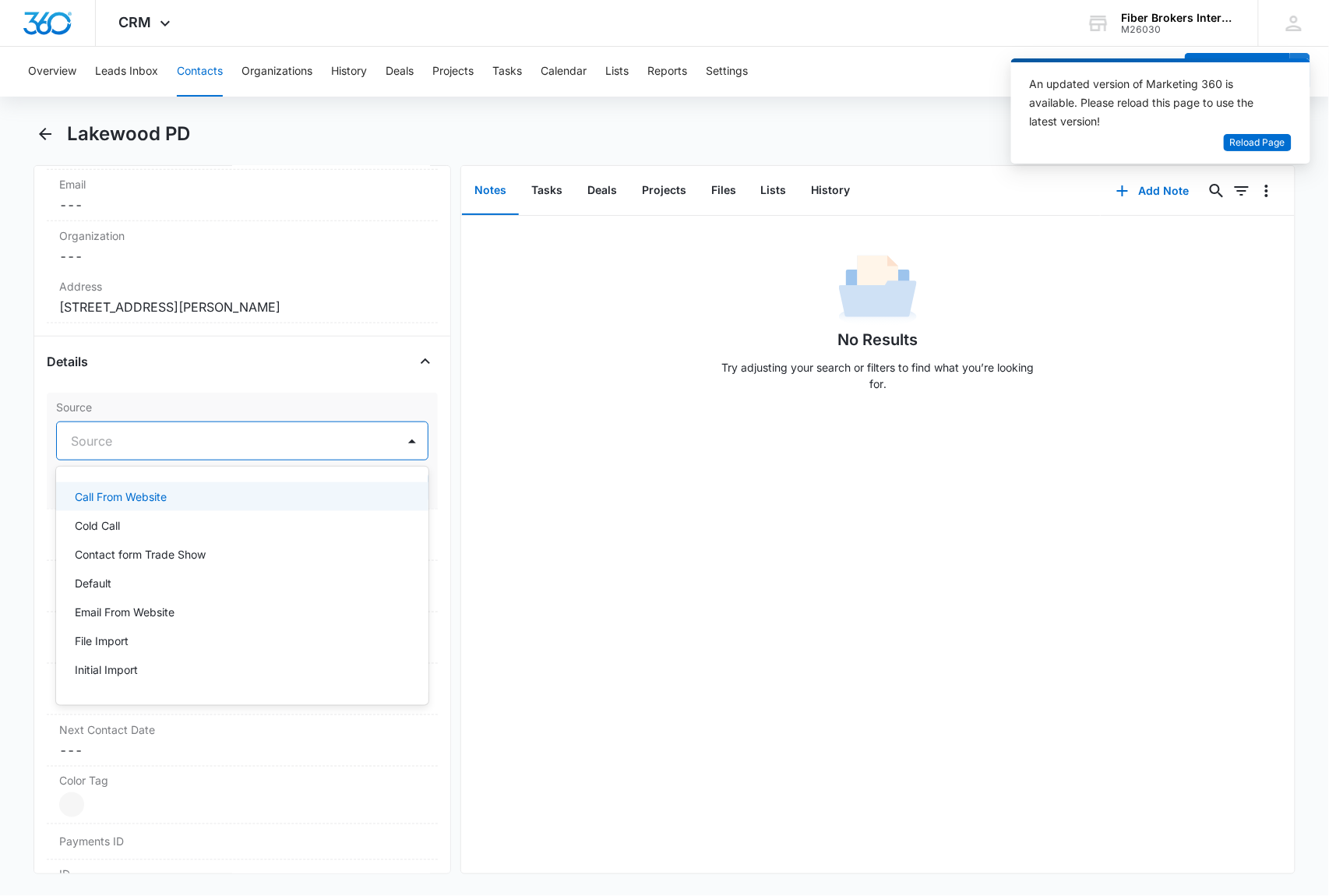
click at [107, 499] on p "Call From Website" at bounding box center [121, 497] width 92 height 16
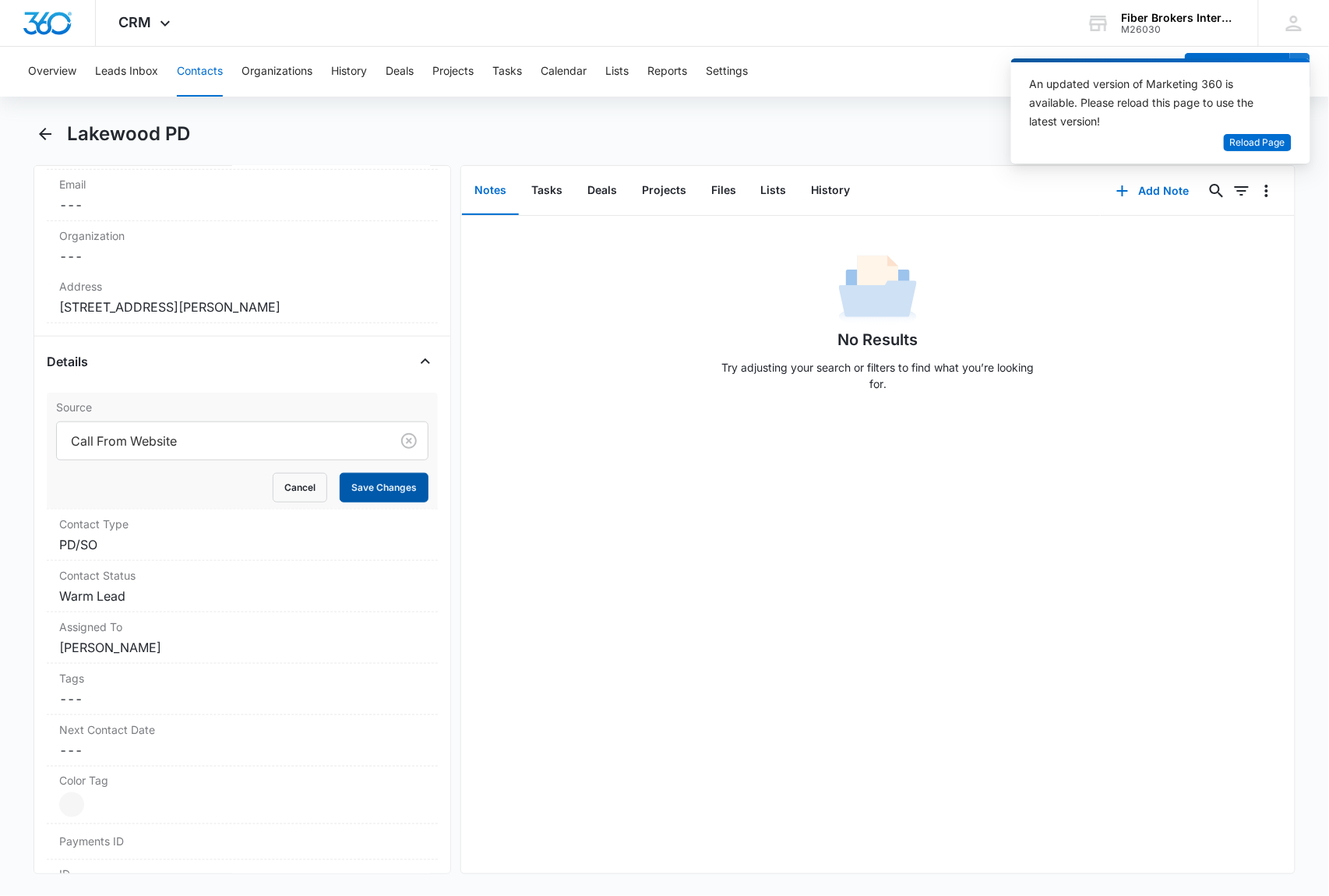
click at [362, 483] on button "Save Changes" at bounding box center [384, 488] width 89 height 29
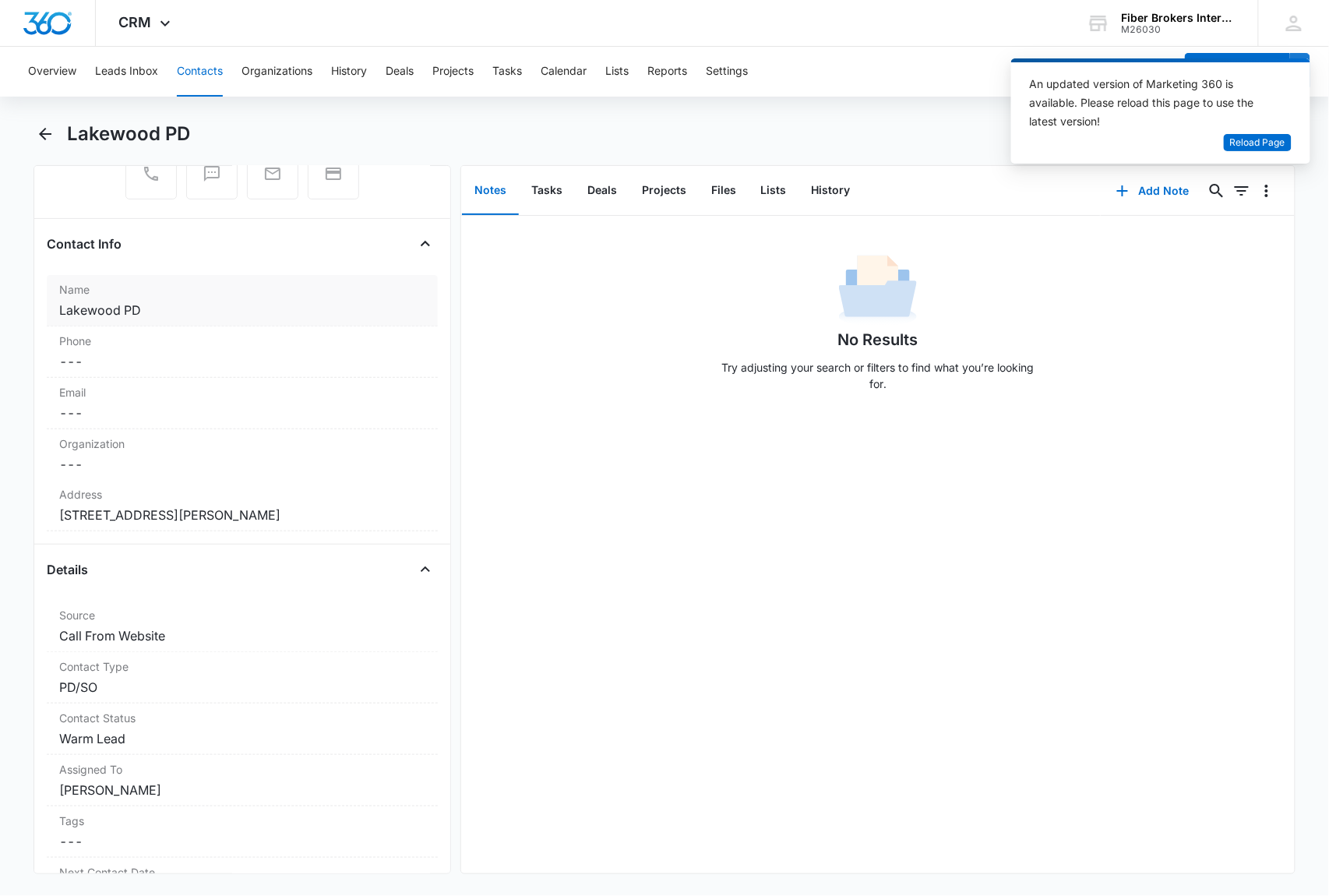
scroll to position [93, 0]
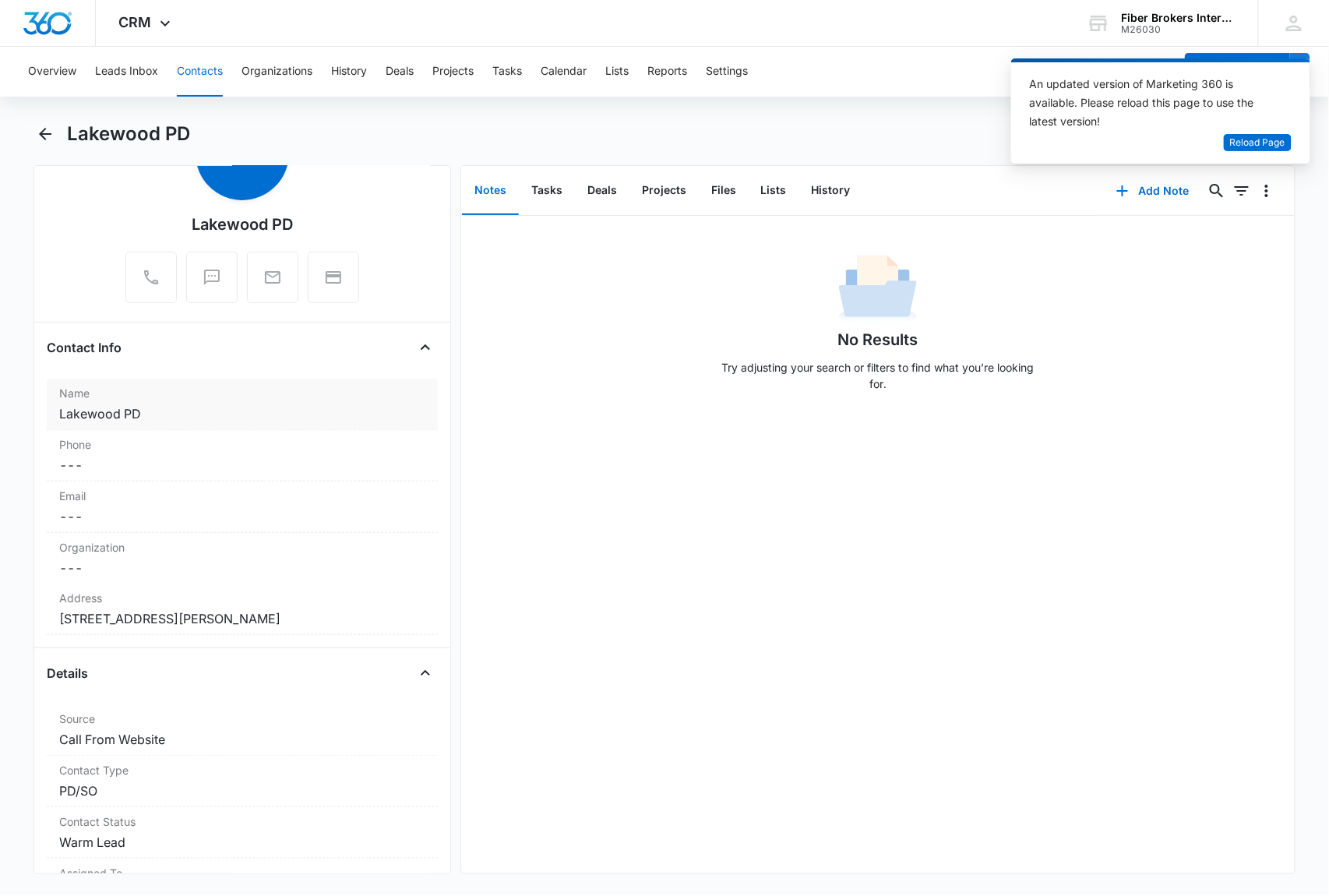
click at [166, 418] on dd "Cancel Save Changes Lakewood PD" at bounding box center [242, 413] width 366 height 19
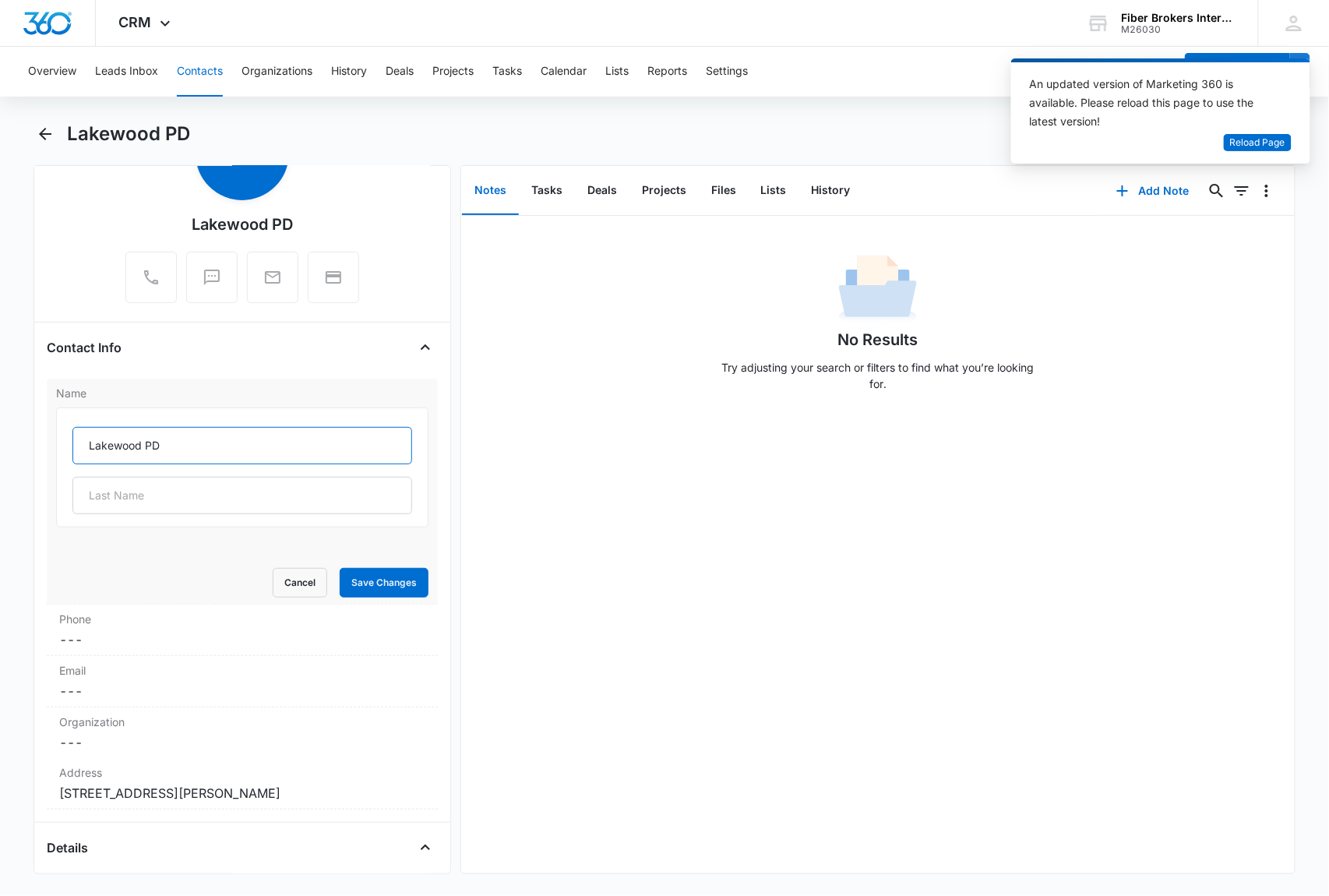
click at [175, 444] on input "Lakewood PD" at bounding box center [243, 446] width 340 height 38
type input "Lakewood PD ([GEOGRAPHIC_DATA])"
click at [369, 580] on button "Save Changes" at bounding box center [384, 582] width 89 height 29
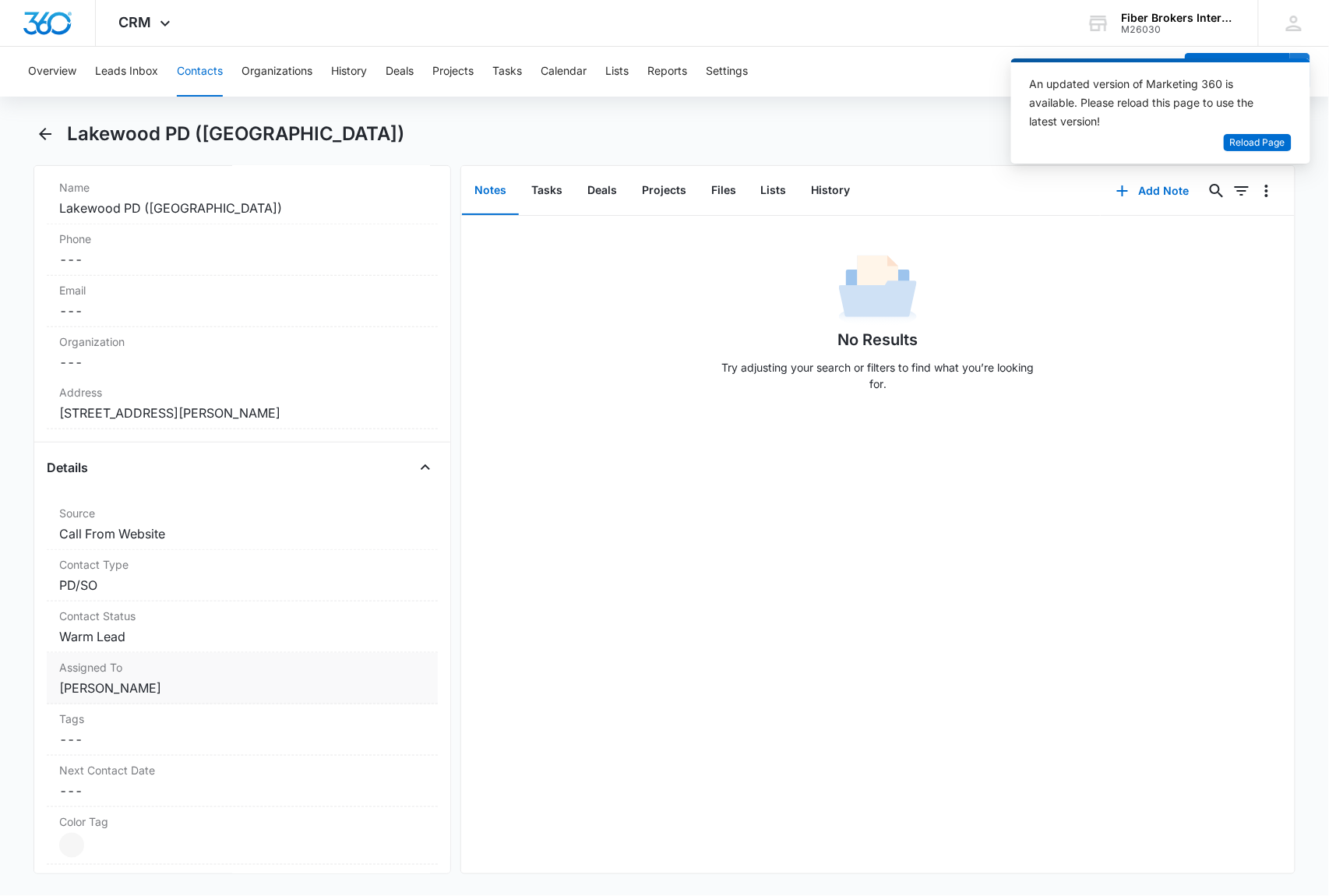
scroll to position [405, 0]
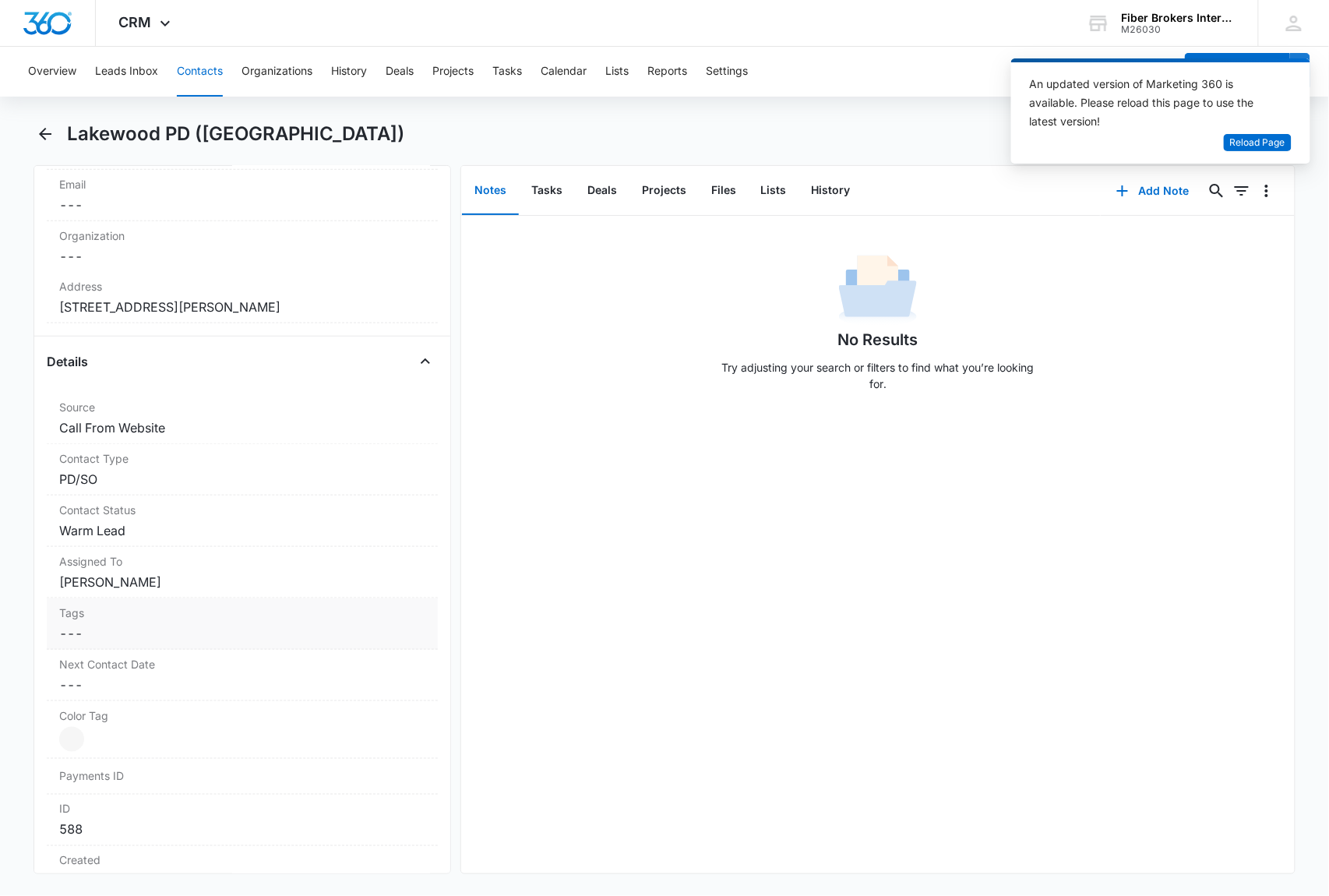
click at [181, 587] on dd "Cancel Save Changes [PERSON_NAME]" at bounding box center [242, 582] width 366 height 19
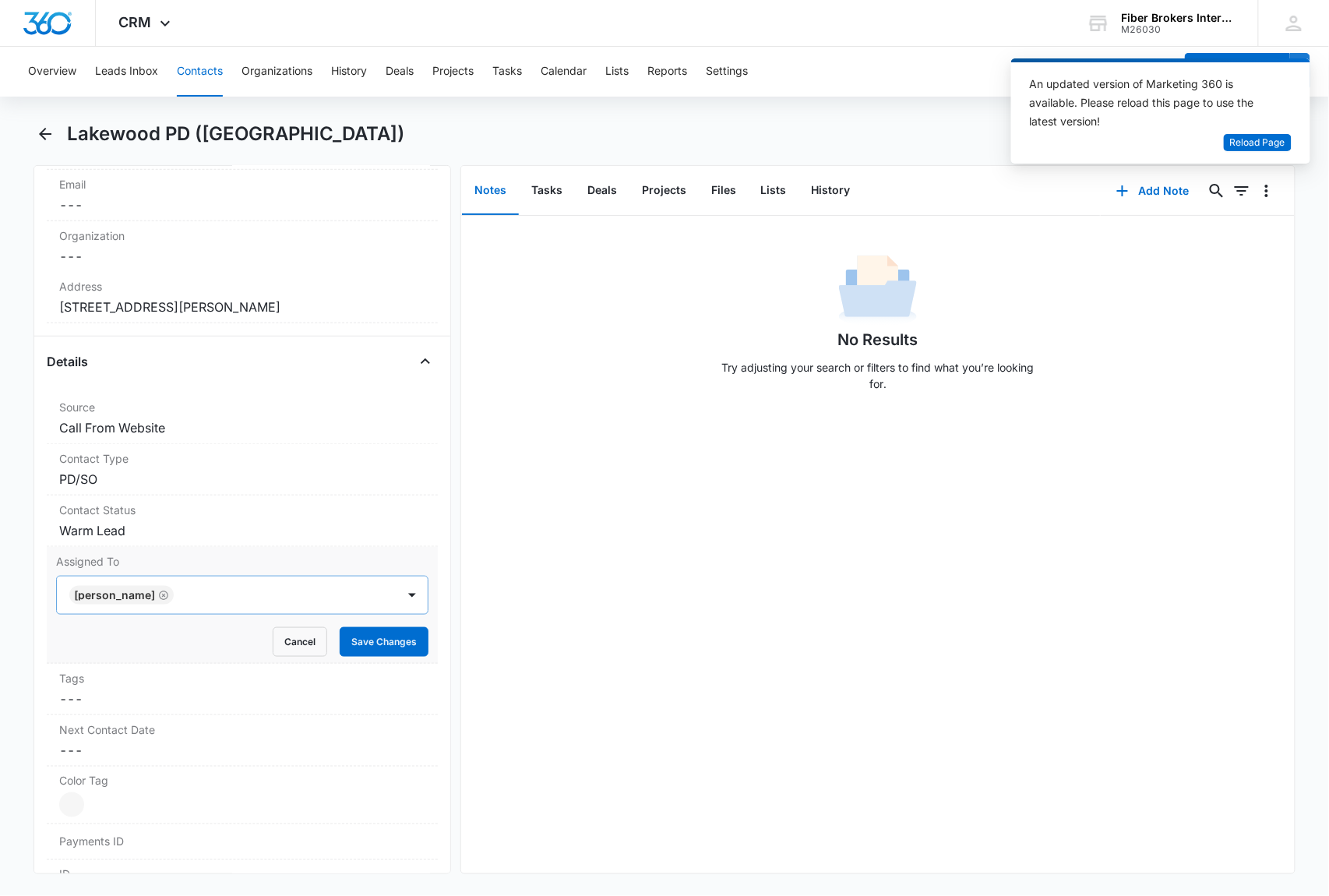
click at [159, 597] on icon "Remove Alice Caldwell" at bounding box center [163, 595] width 9 height 9
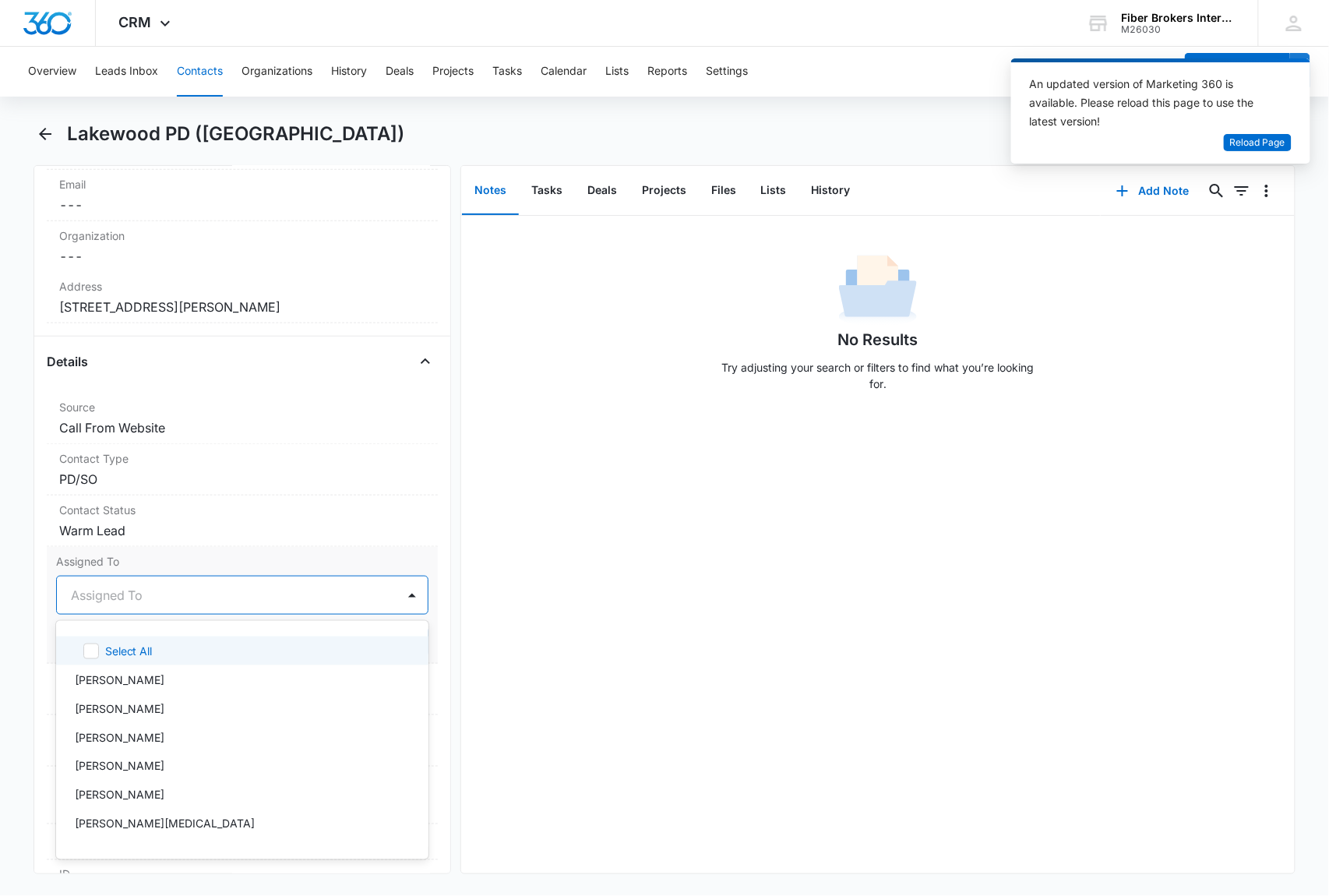
click at [163, 597] on div at bounding box center [224, 595] width 305 height 22
click at [143, 684] on div "[PERSON_NAME]" at bounding box center [241, 680] width 332 height 16
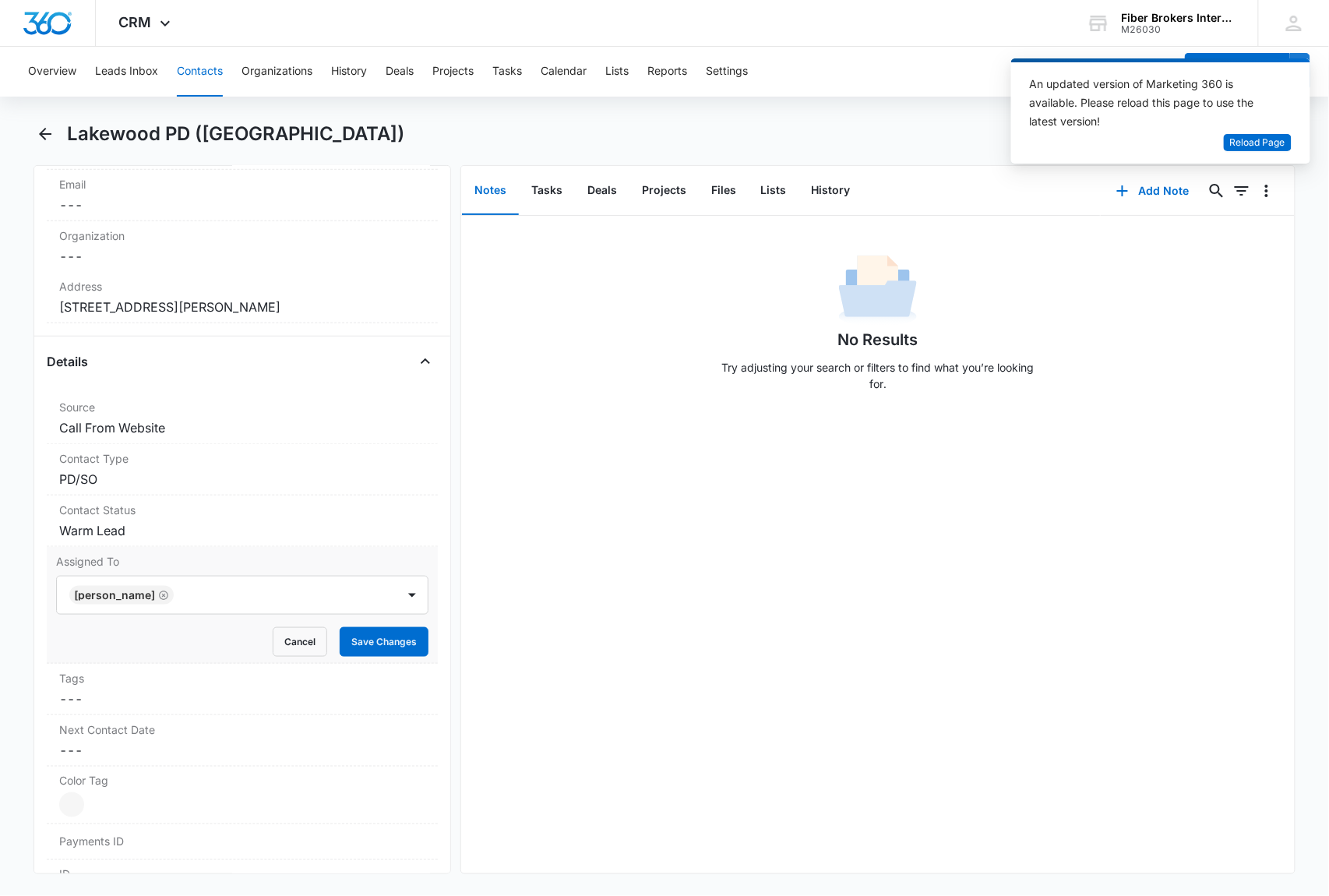
click at [185, 563] on label "Assigned To" at bounding box center [243, 561] width 372 height 16
click at [352, 640] on button "Save Changes" at bounding box center [384, 642] width 89 height 29
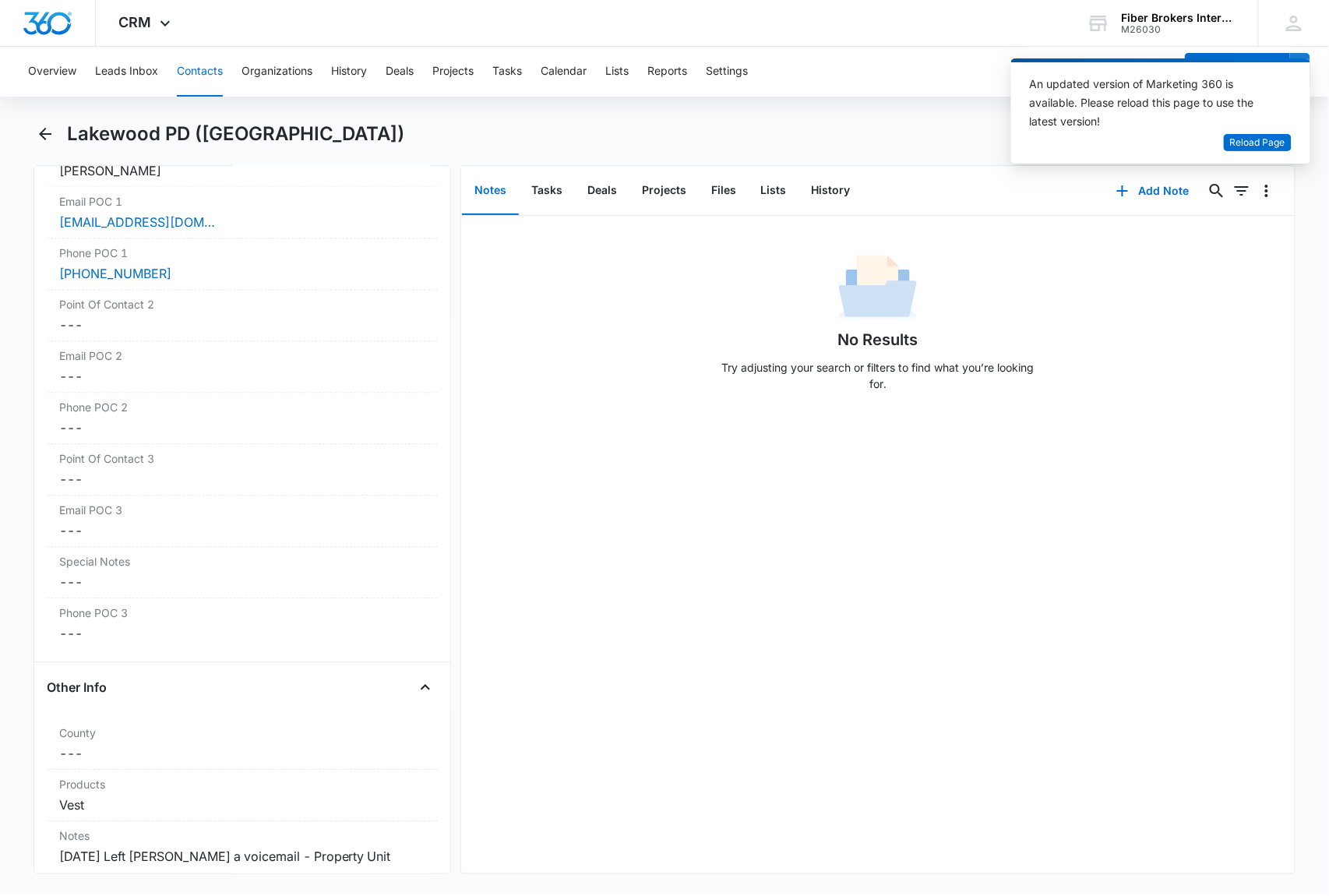
scroll to position [1340, 0]
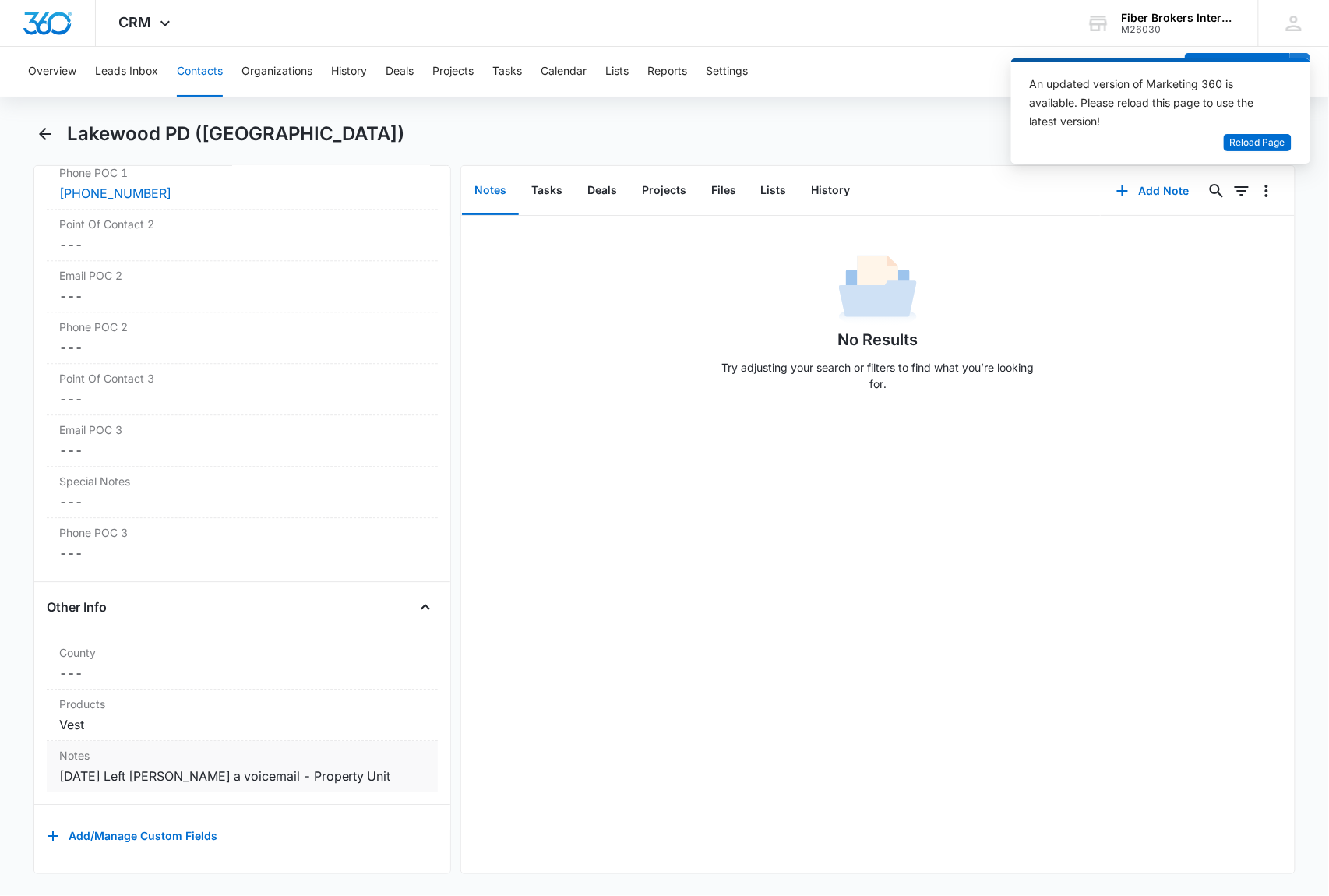
click at [362, 767] on div "[DATE] Left [PERSON_NAME] a voicemail - Property Unit" at bounding box center [242, 776] width 366 height 19
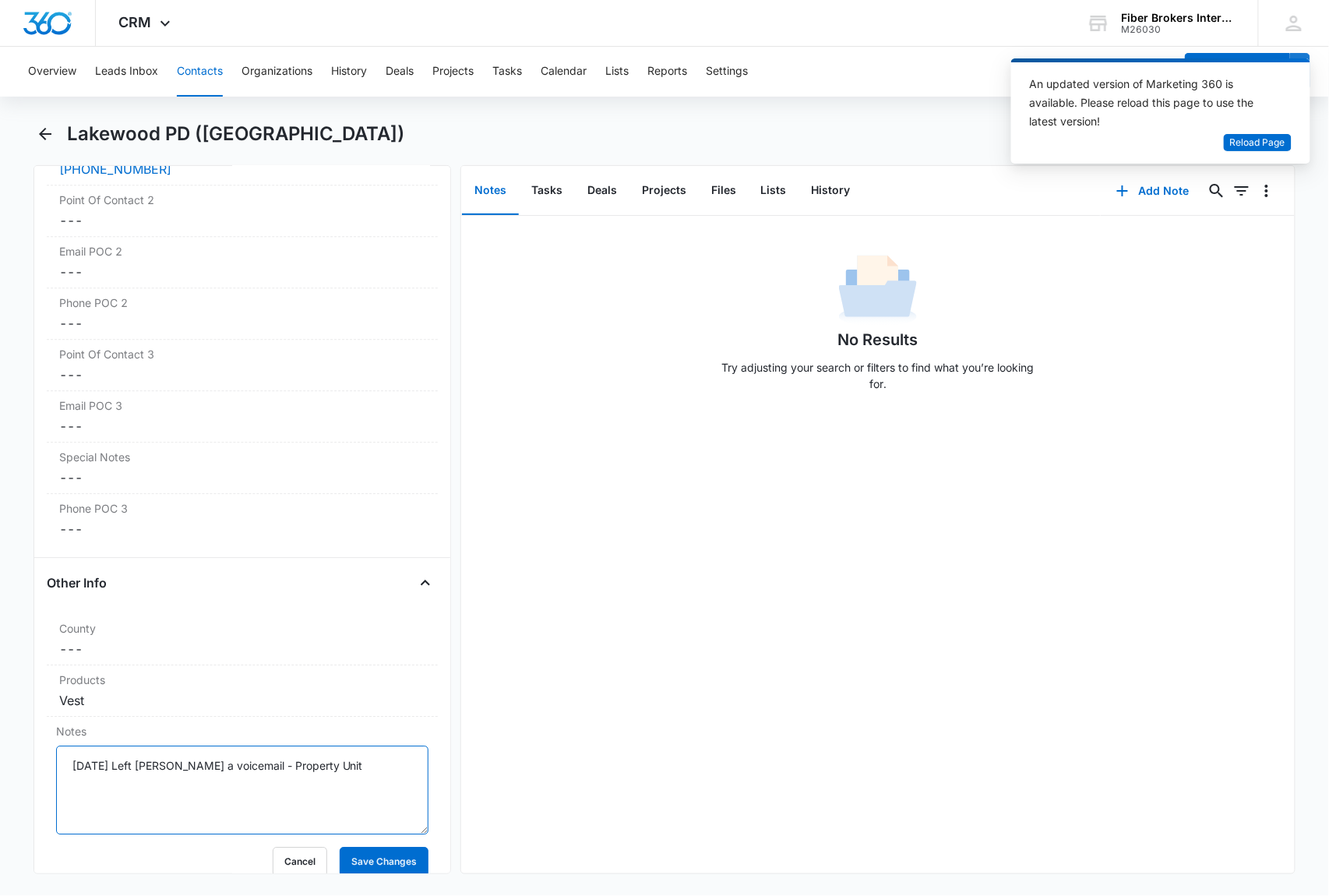
drag, startPoint x: 369, startPoint y: 773, endPoint x: 32, endPoint y: 777, distance: 337.0
click at [32, 777] on main "Lakewood PD ([GEOGRAPHIC_DATA]) Remove LP Lakewood [GEOGRAPHIC_DATA] ([GEOGRAPH…" at bounding box center [664, 507] width 1329 height 771
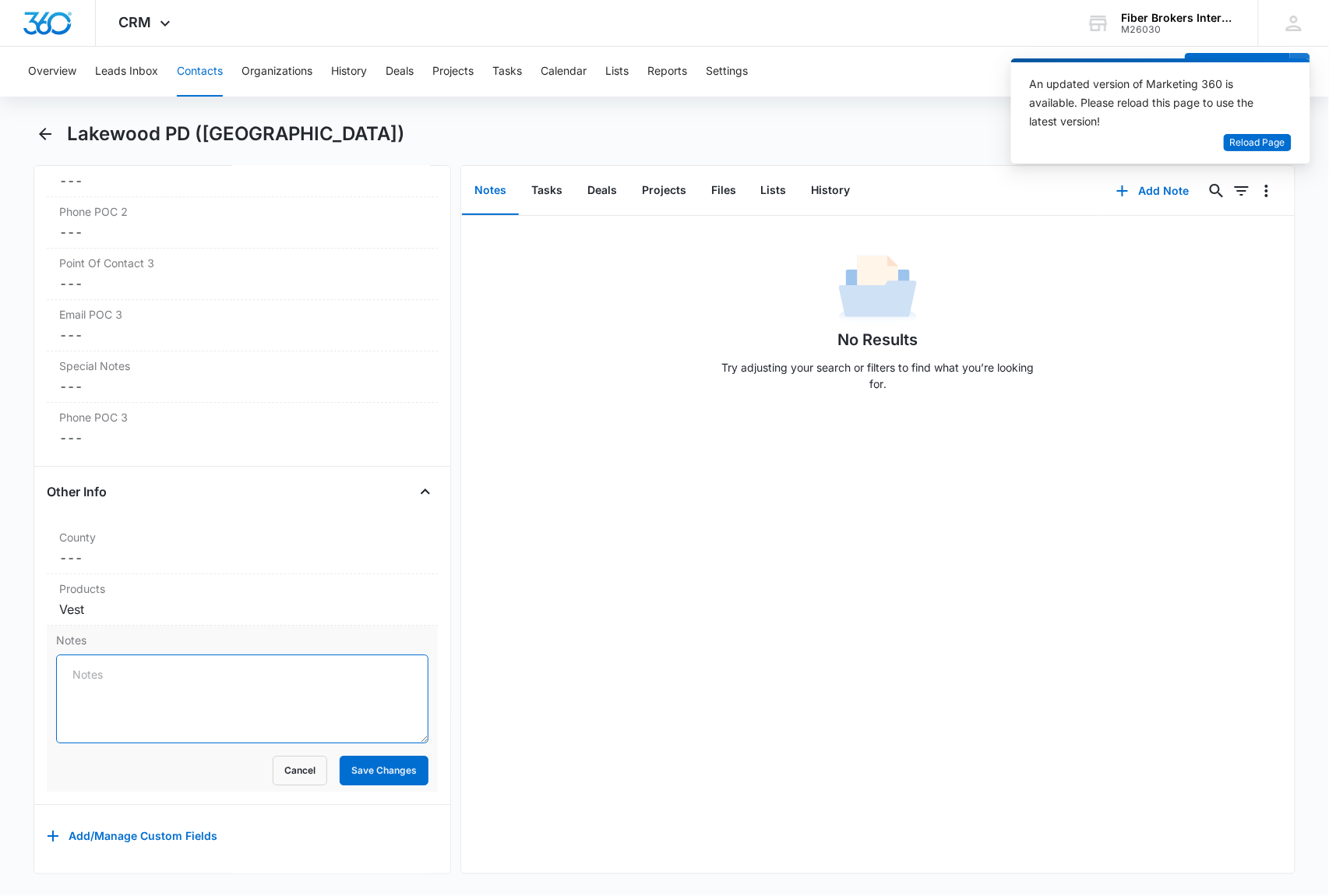
scroll to position [1455, 0]
click at [349, 757] on button "Save Changes" at bounding box center [384, 770] width 89 height 29
click at [204, 600] on div "Vest" at bounding box center [242, 608] width 366 height 19
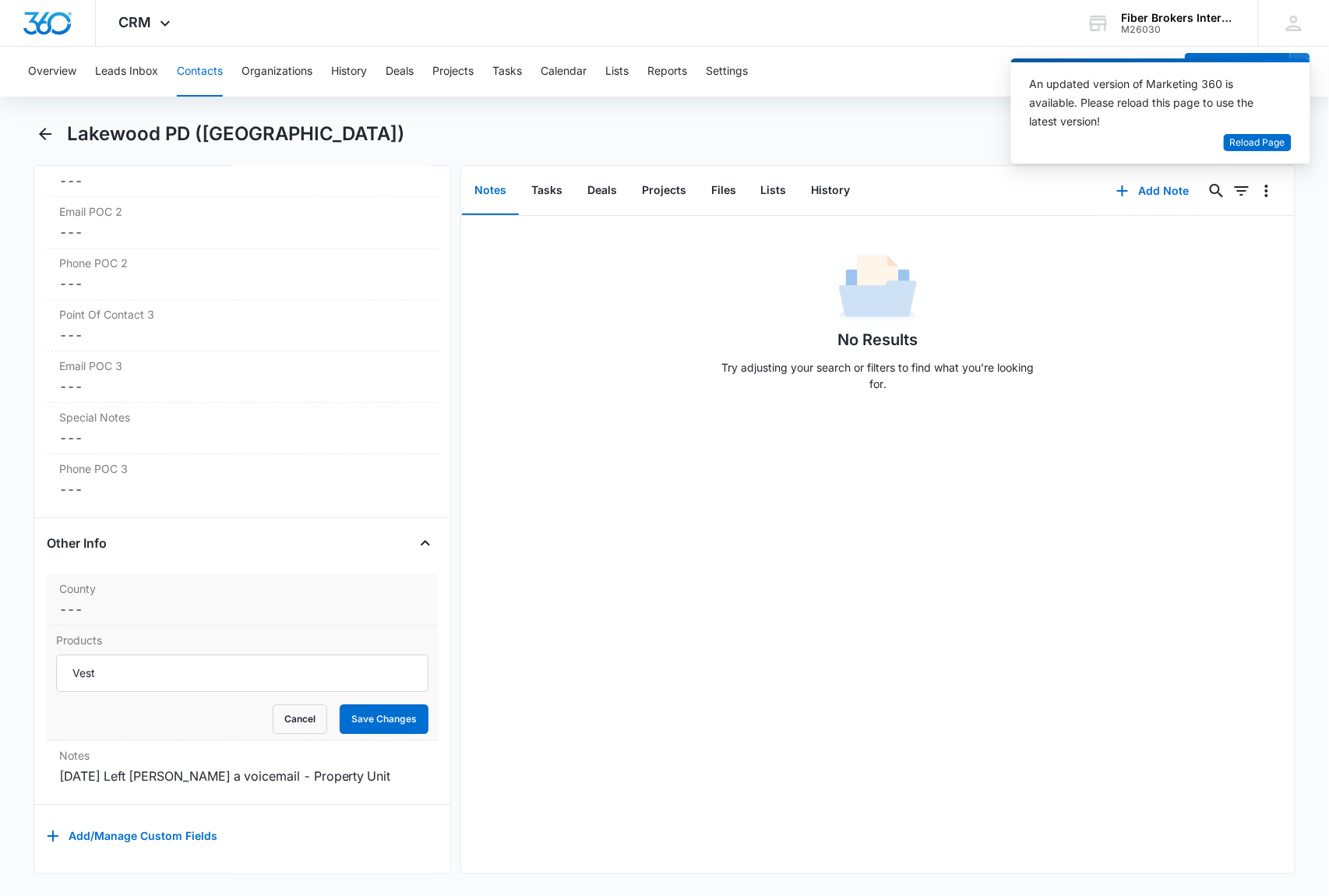
scroll to position [1403, 0]
drag, startPoint x: 142, startPoint y: 613, endPoint x: 125, endPoint y: 606, distance: 18.4
click at [125, 606] on dl "County Cancel Save Changes --- Products Vest Cancel Save Changes Notes Cancel S…" at bounding box center [242, 683] width 391 height 217
drag, startPoint x: 141, startPoint y: 651, endPoint x: 38, endPoint y: 662, distance: 103.6
click at [38, 662] on div "Remove LP Lakewood PD ([GEOGRAPHIC_DATA]) Contact Info Name Cancel Save Changes…" at bounding box center [242, 519] width 417 height 709
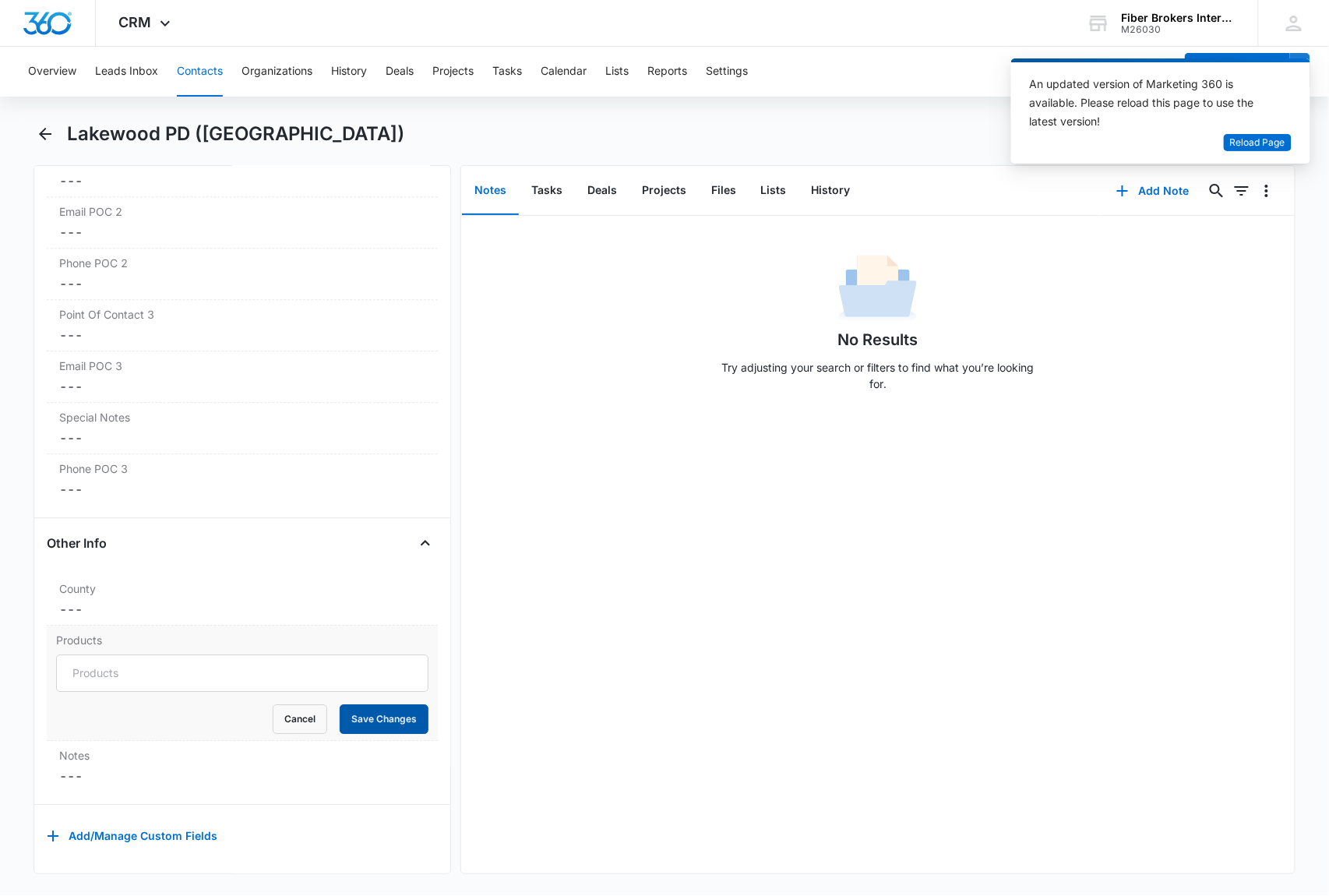
click at [363, 704] on button "Save Changes" at bounding box center [384, 719] width 89 height 29
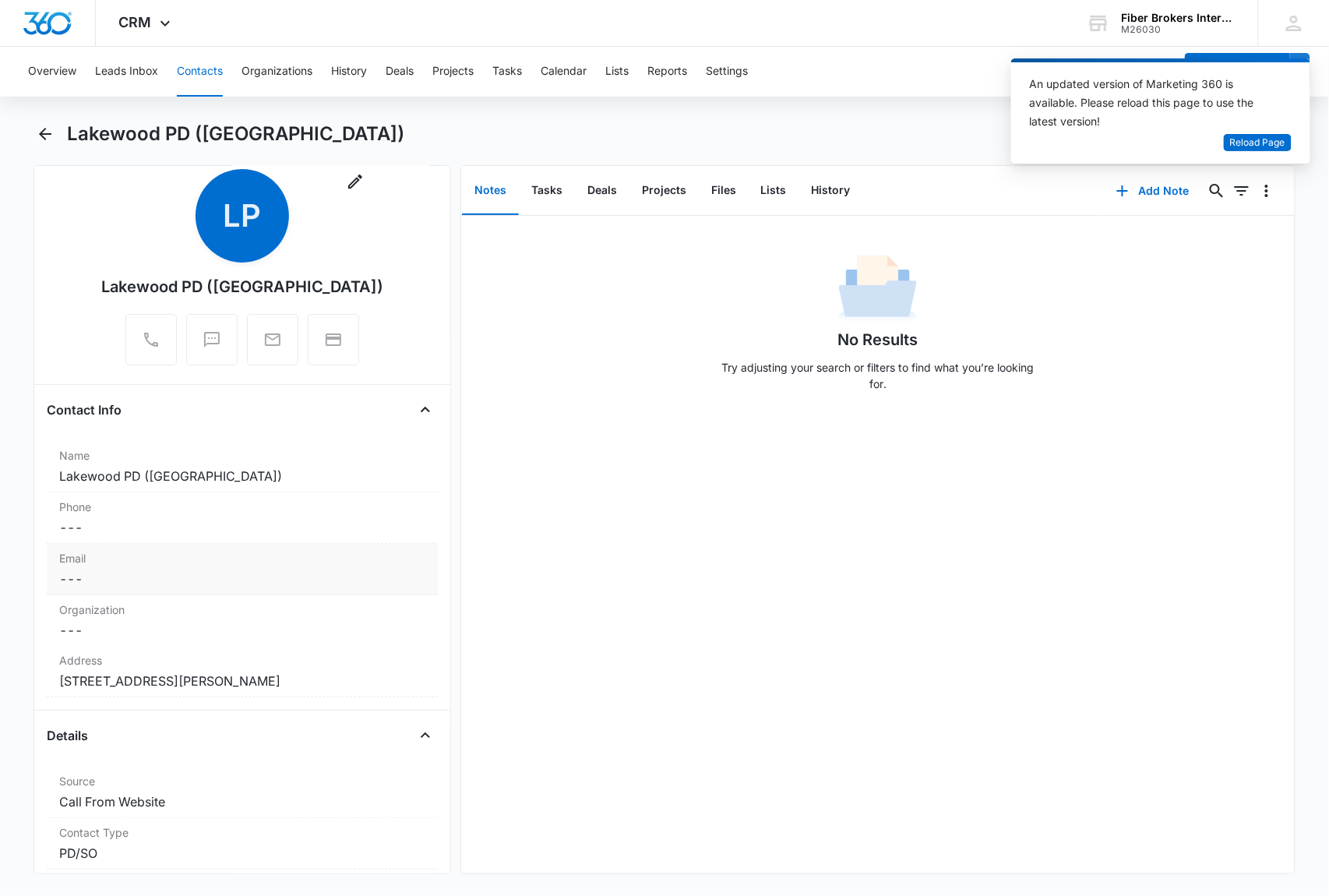
scroll to position [0, 0]
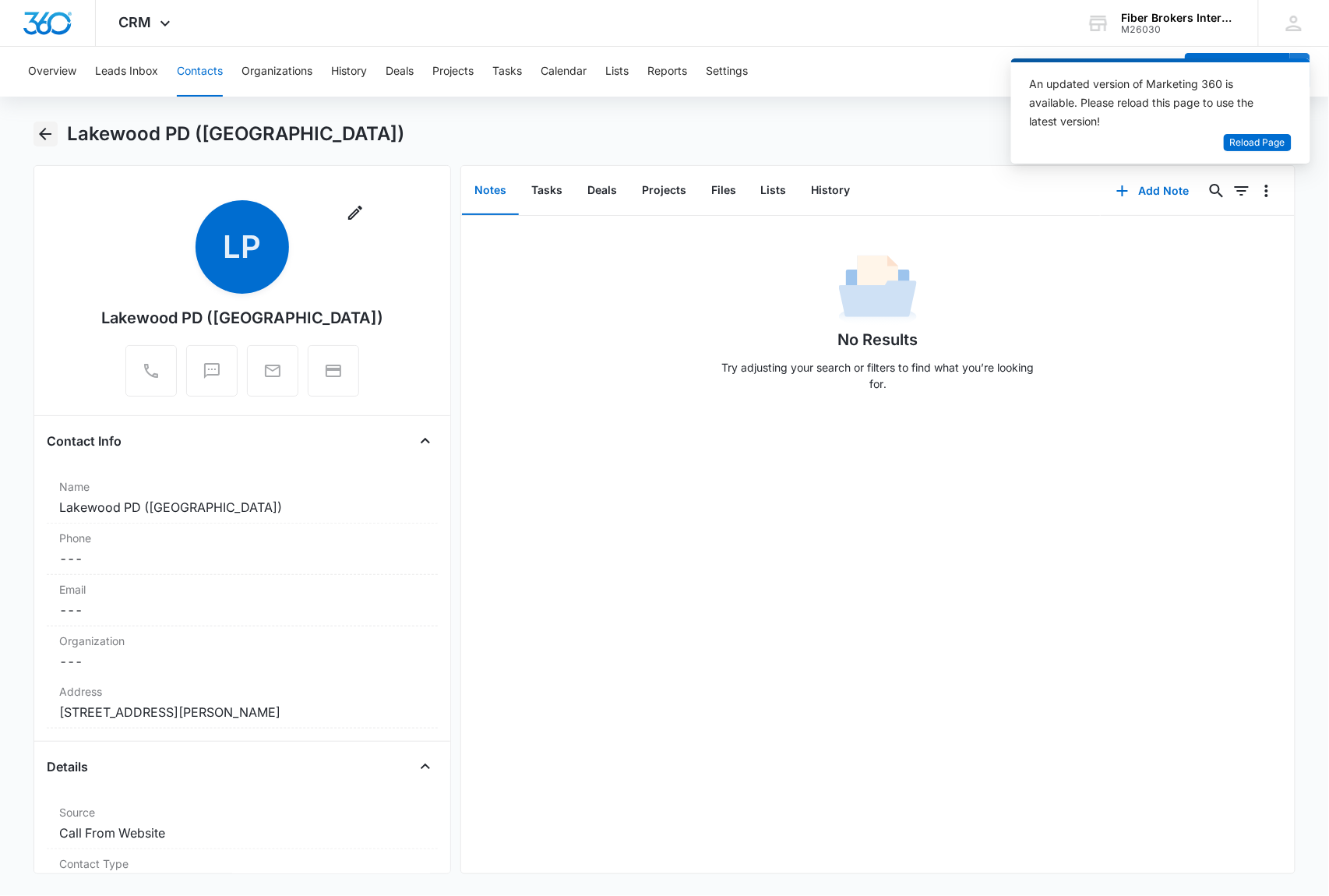
click at [42, 135] on icon "Back" at bounding box center [45, 134] width 19 height 19
click at [209, 67] on button "Contacts" at bounding box center [200, 71] width 46 height 50
